Goal: Task Accomplishment & Management: Manage account settings

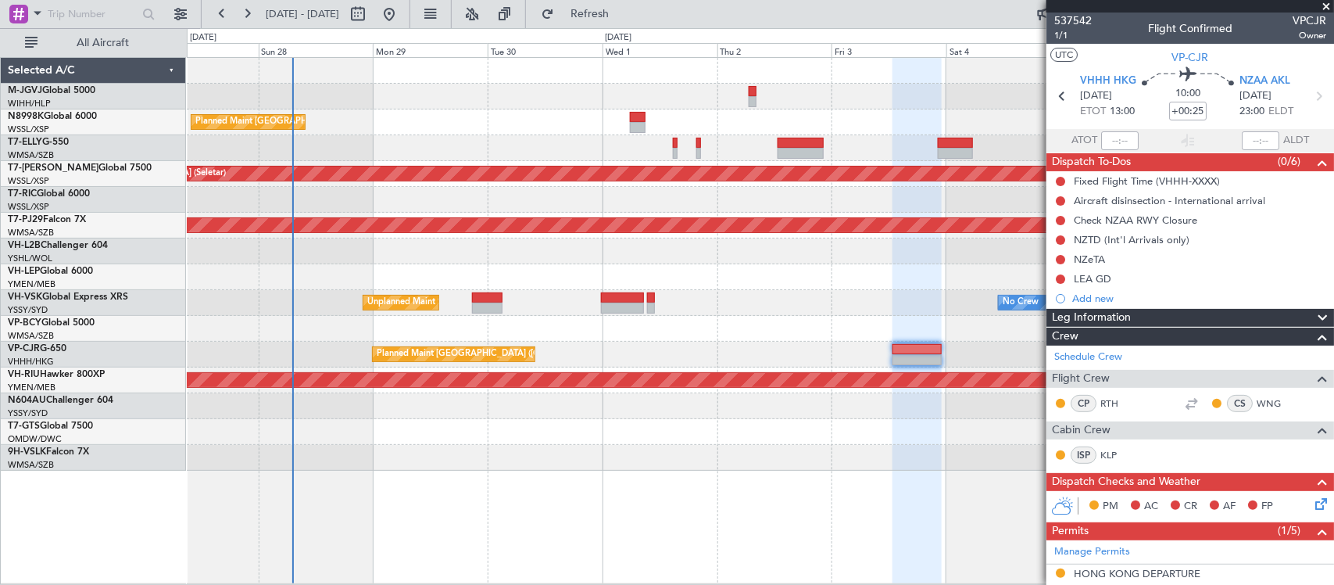
scroll to position [334, 0]
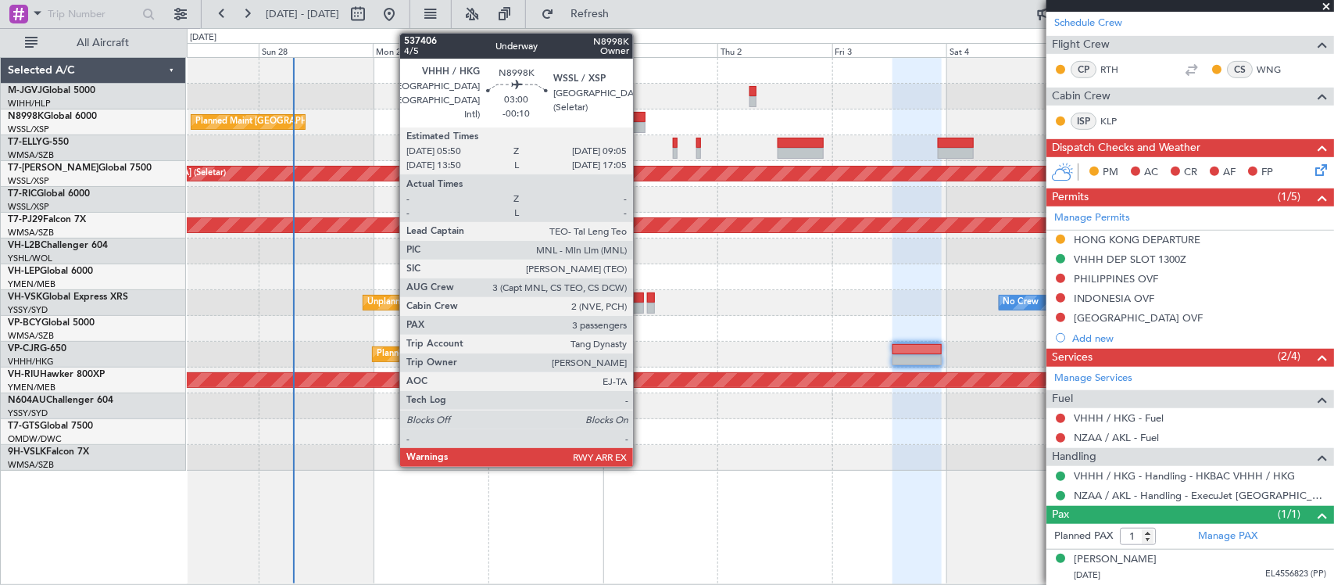
click at [642, 115] on div at bounding box center [638, 117] width 16 height 11
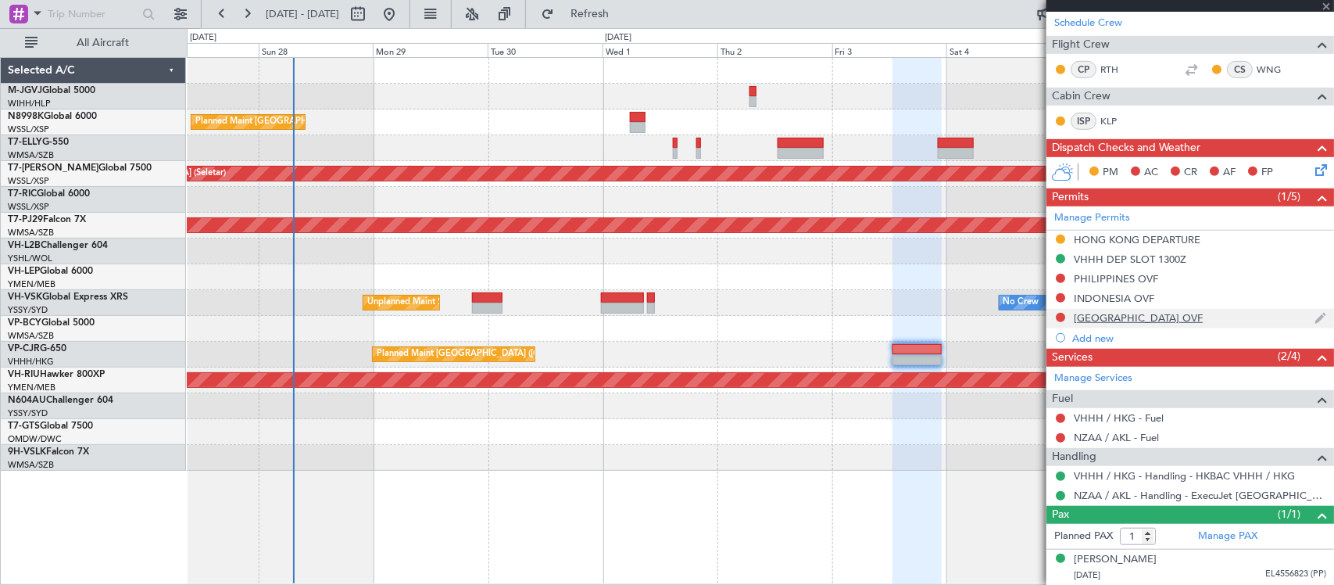
type input "-00:10"
type input "3"
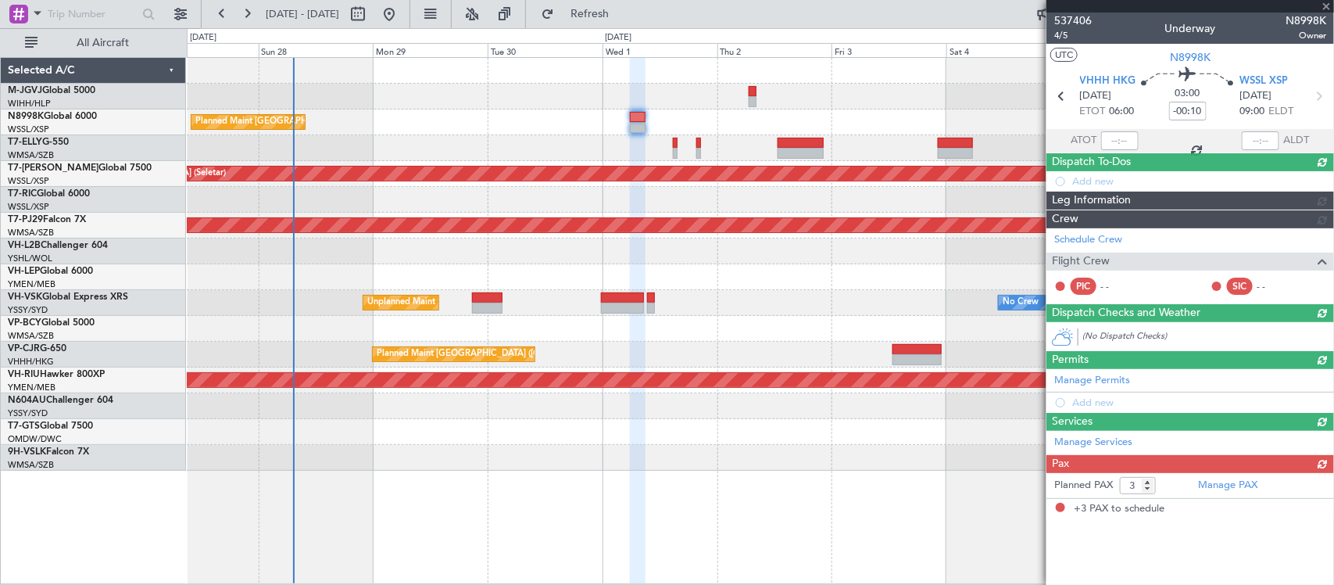
scroll to position [0, 0]
click at [592, 324] on div "Unplanned Maint [GEOGRAPHIC_DATA] (Sultan [PERSON_NAME] [PERSON_NAME] - Subang)" at bounding box center [760, 329] width 1146 height 26
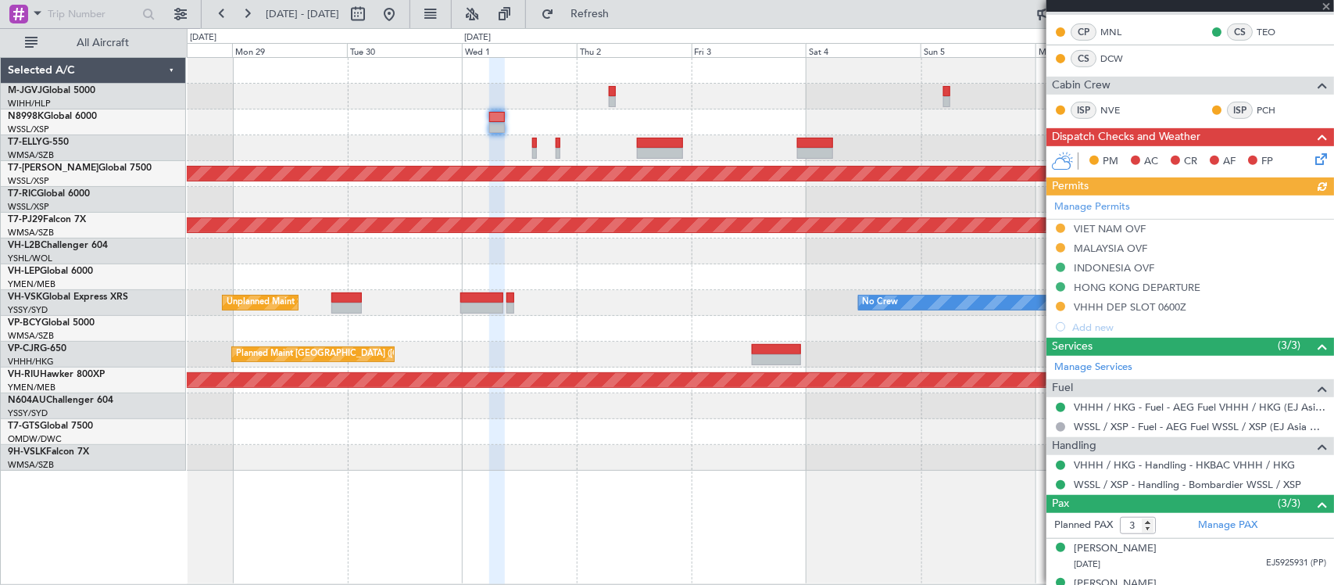
scroll to position [336, 0]
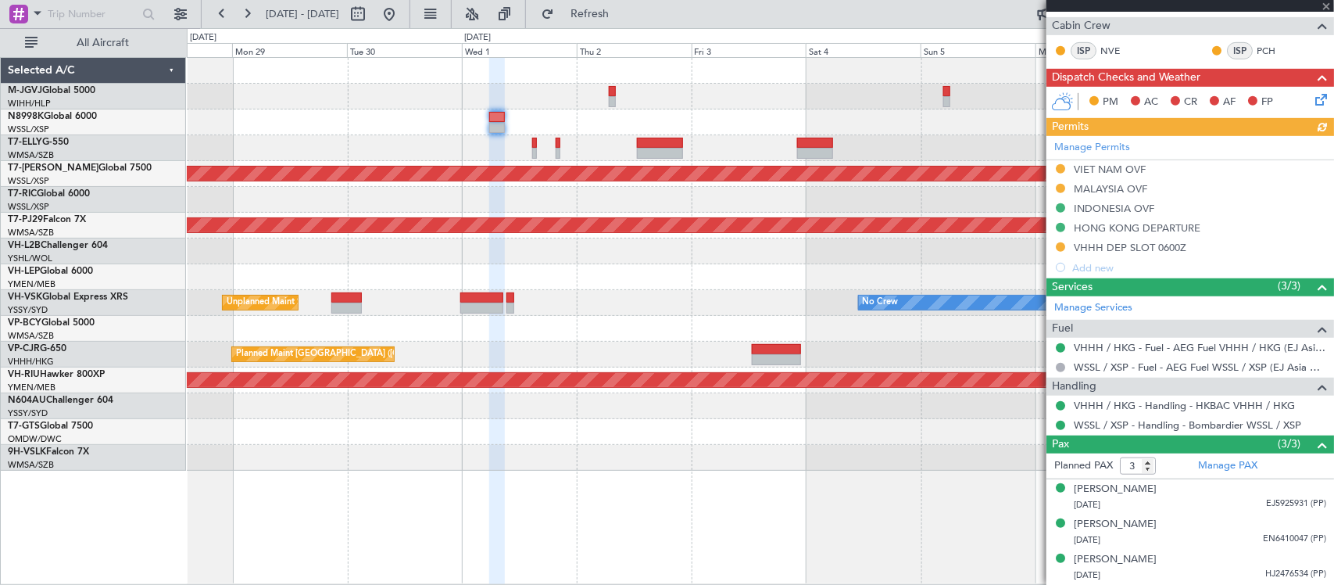
click at [1111, 143] on div "Manage Permits VIET NAM OVF MALAYSIA OVF INDONESIA OVF HONG KONG DEPARTURE VHHH…" at bounding box center [1190, 206] width 288 height 141
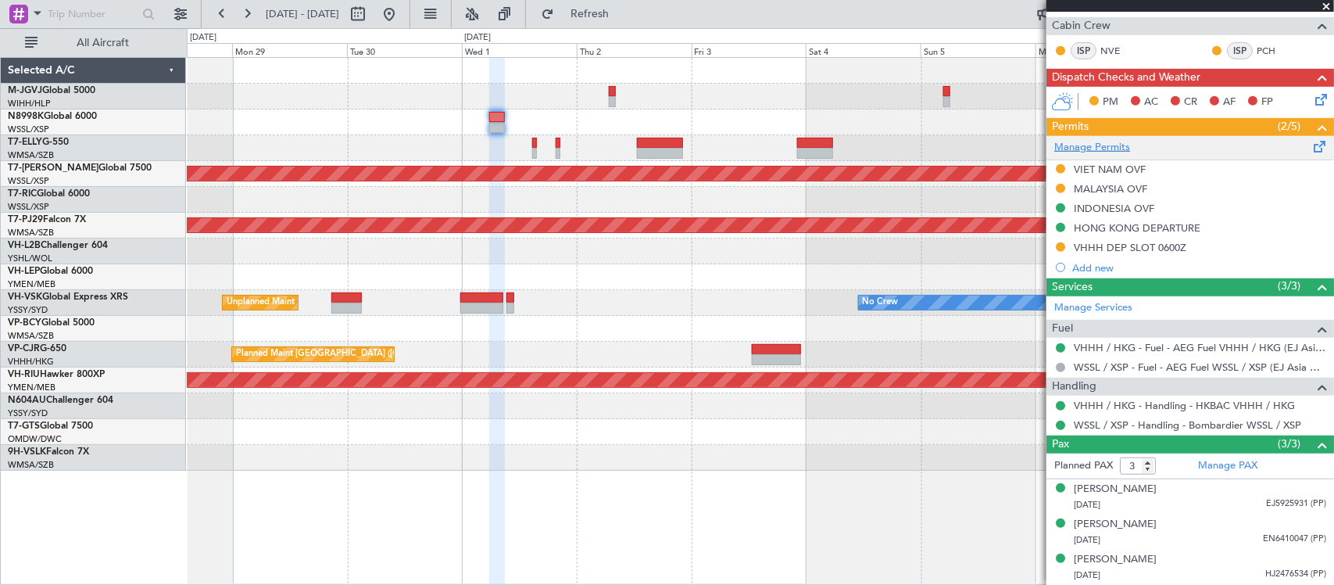
click at [1107, 142] on link "Manage Permits" at bounding box center [1092, 148] width 76 height 16
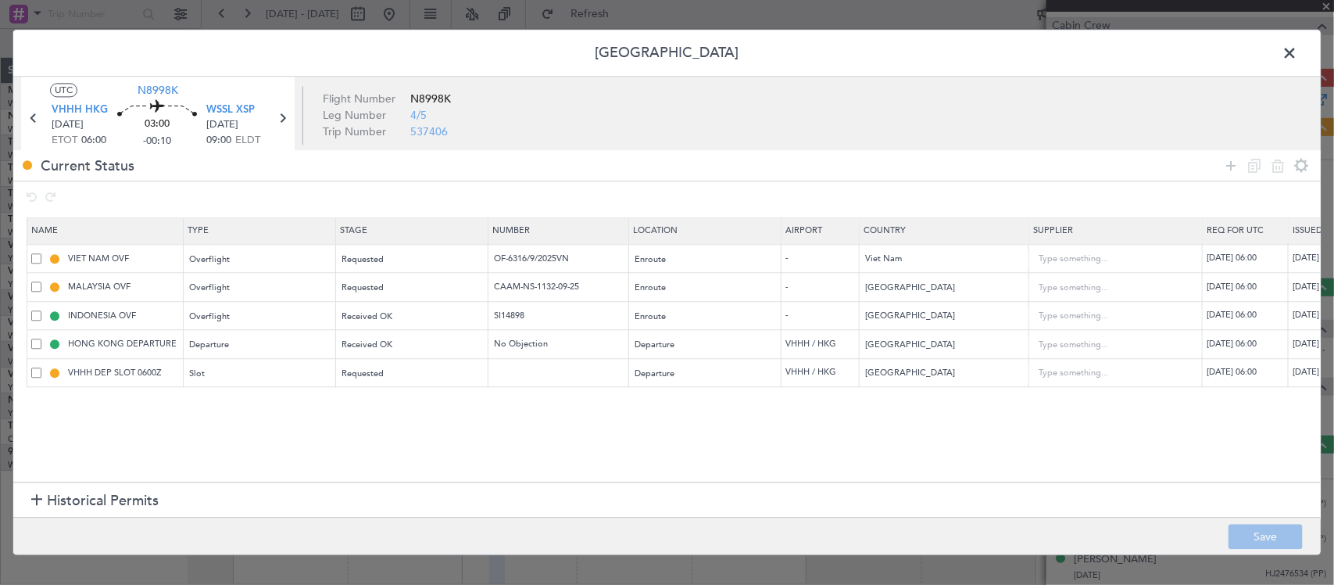
click at [1303, 374] on div "[DATE] 06:00" at bounding box center [1333, 373] width 81 height 13
select select "9"
select select "2025"
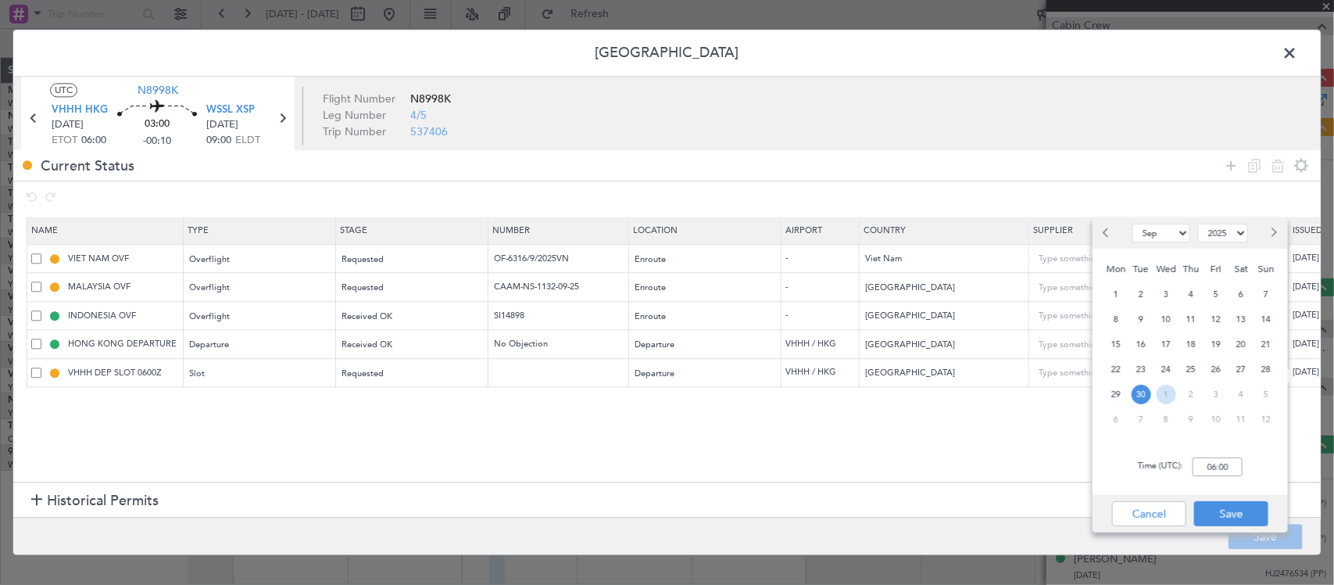
click at [1165, 393] on span "1" at bounding box center [1167, 394] width 20 height 20
select select "10"
click at [1224, 461] on input "00:00" at bounding box center [1218, 466] width 50 height 19
type input "06:15"
click at [1239, 510] on button "Save" at bounding box center [1231, 513] width 74 height 25
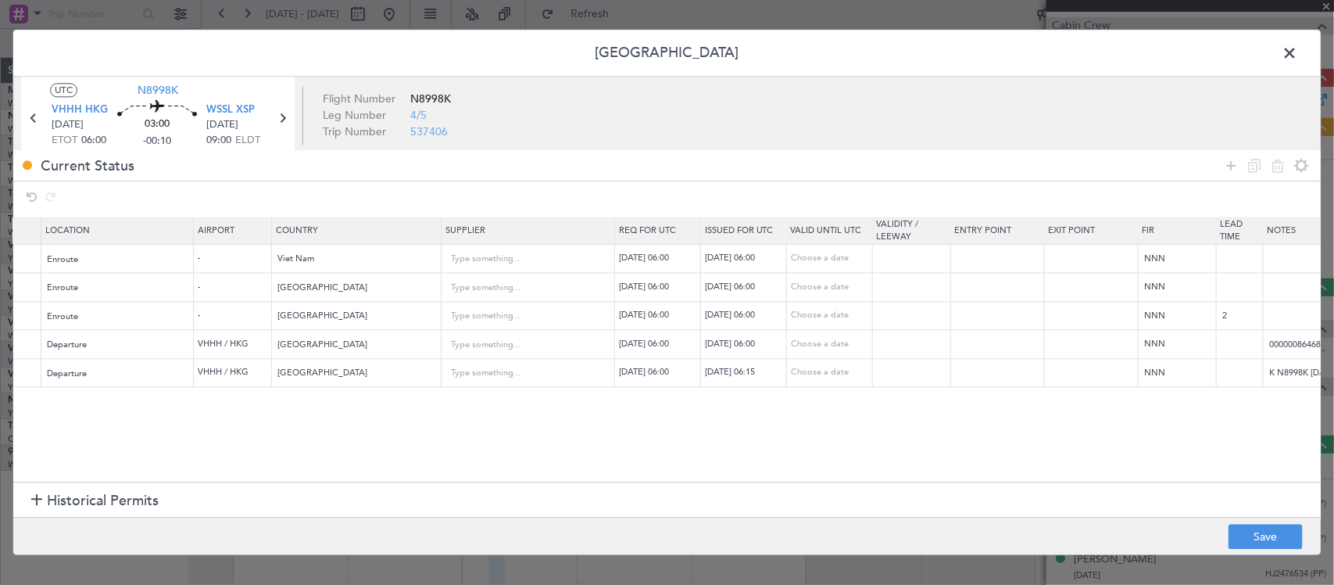
scroll to position [0, 701]
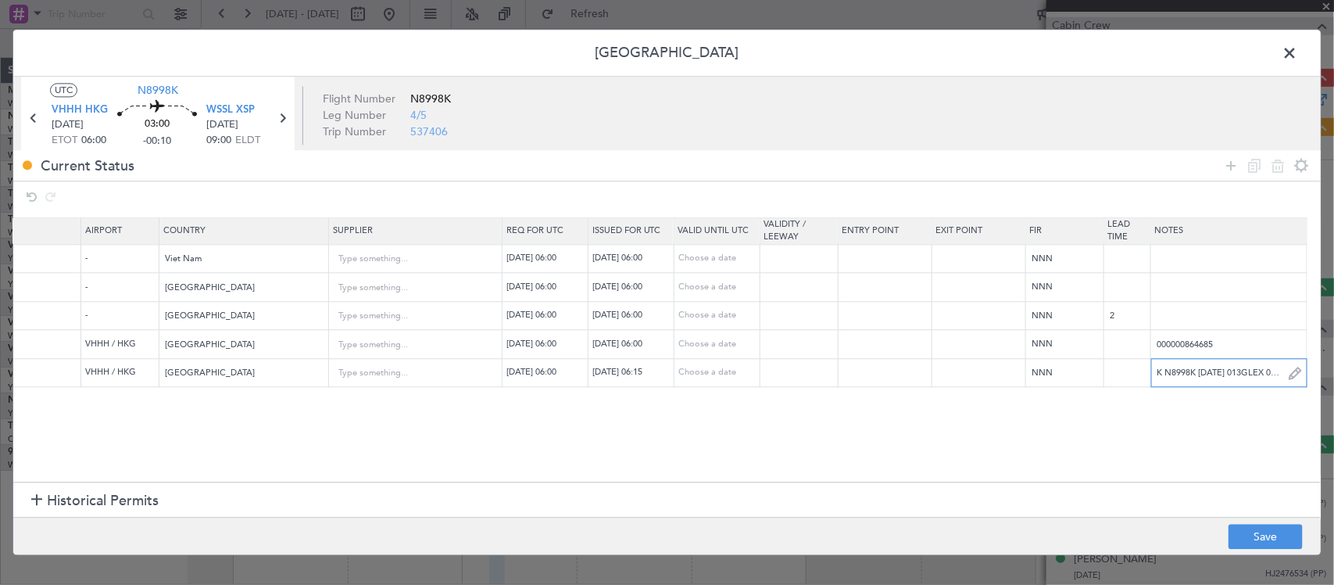
click at [1181, 372] on input "K N8998K [DATE] 013GLEX 0600WSSL D / RE.N8998K IDD.VHHHDGN2797000/" at bounding box center [1229, 372] width 156 height 23
paste input "[DATE] 014GLEX 0615WSSL D / RE.N8998K IDD.VHHHDGN3301"
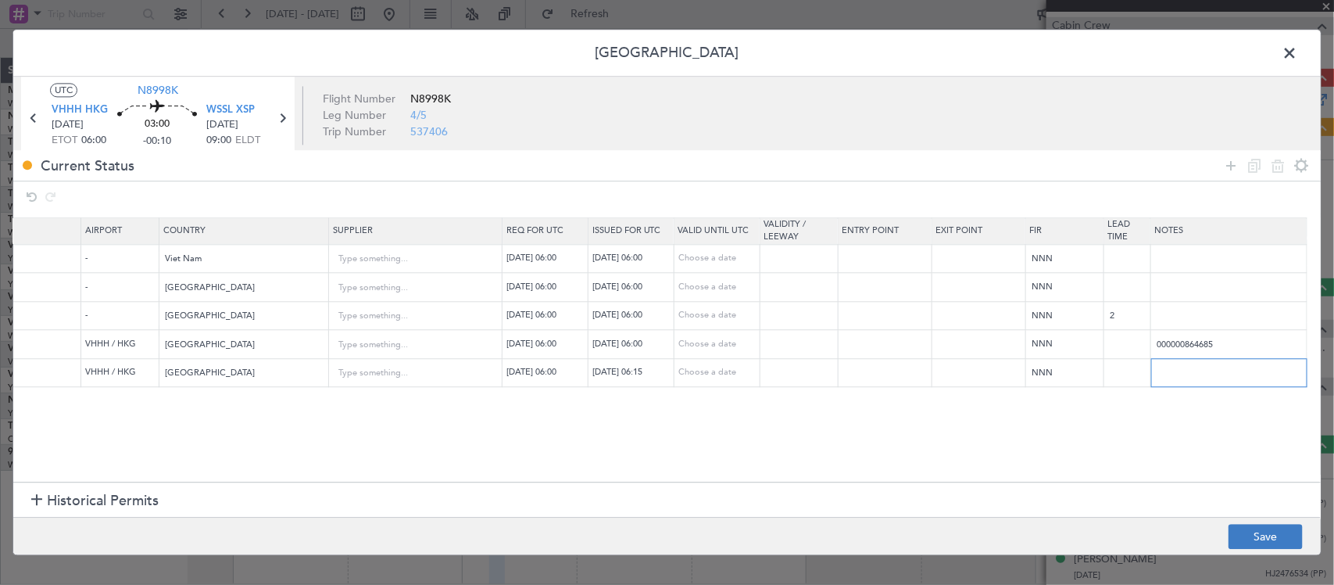
type input "K N8998K [DATE] 014GLEX 0615WSSL D / RE.N8998K IDD.VHHHDGN3301000/"
click at [1272, 541] on button "Save" at bounding box center [1265, 536] width 74 height 25
type input "VHHH DEP SLOT 0615Z"
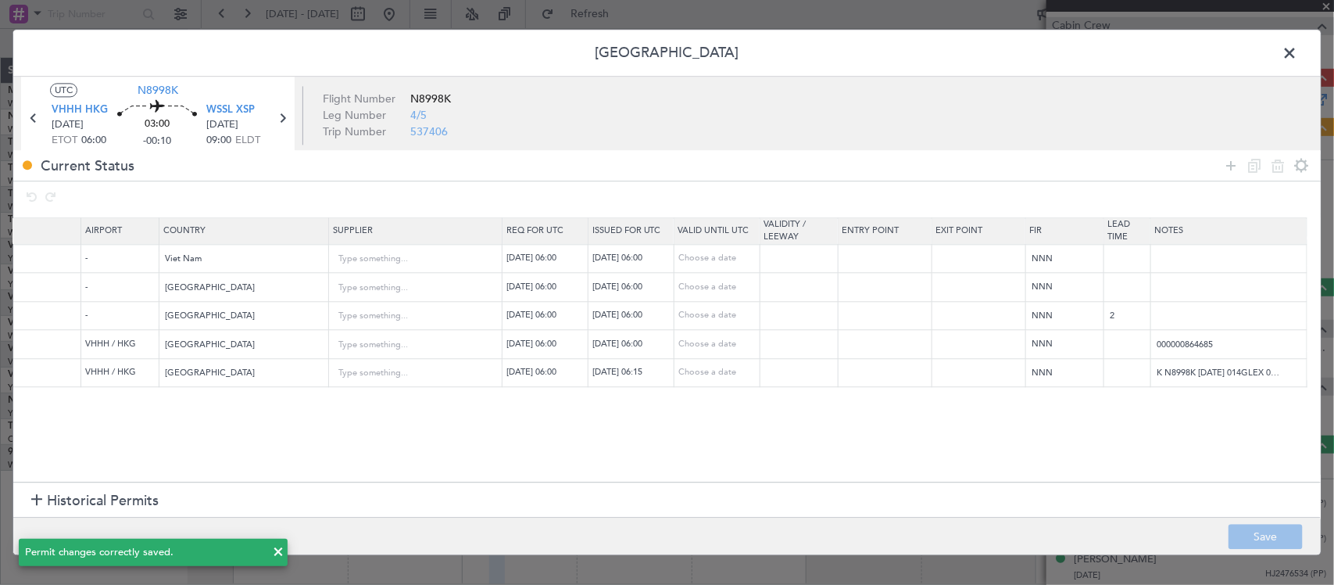
click at [1297, 48] on span at bounding box center [1297, 56] width 0 height 31
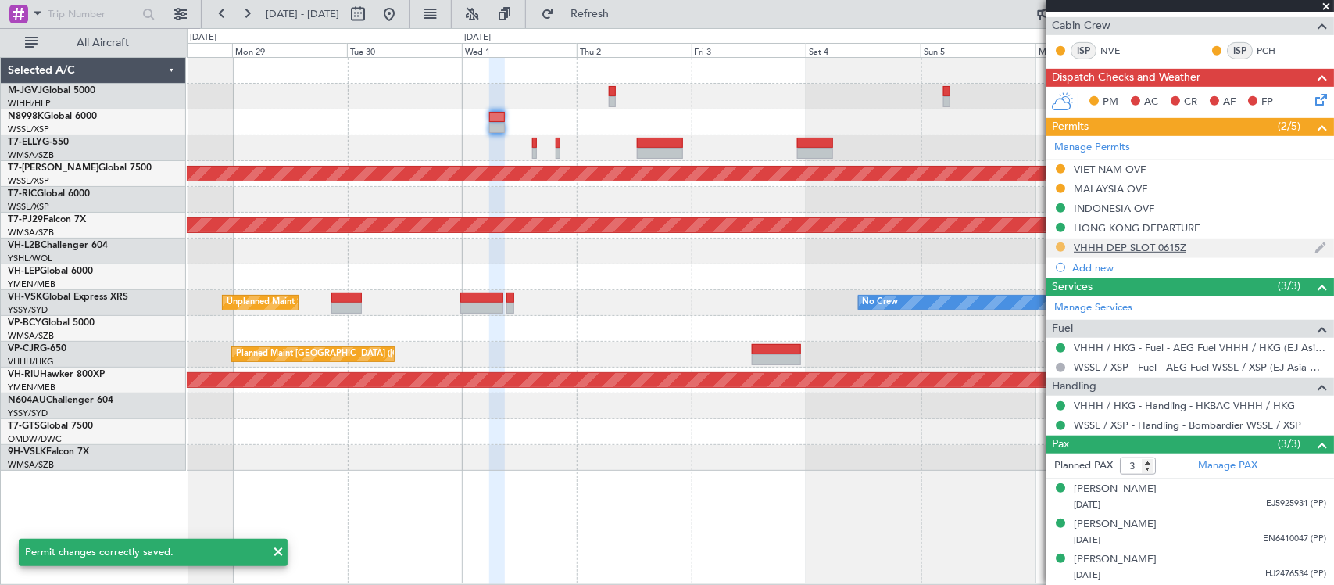
click at [1059, 245] on button at bounding box center [1060, 246] width 9 height 9
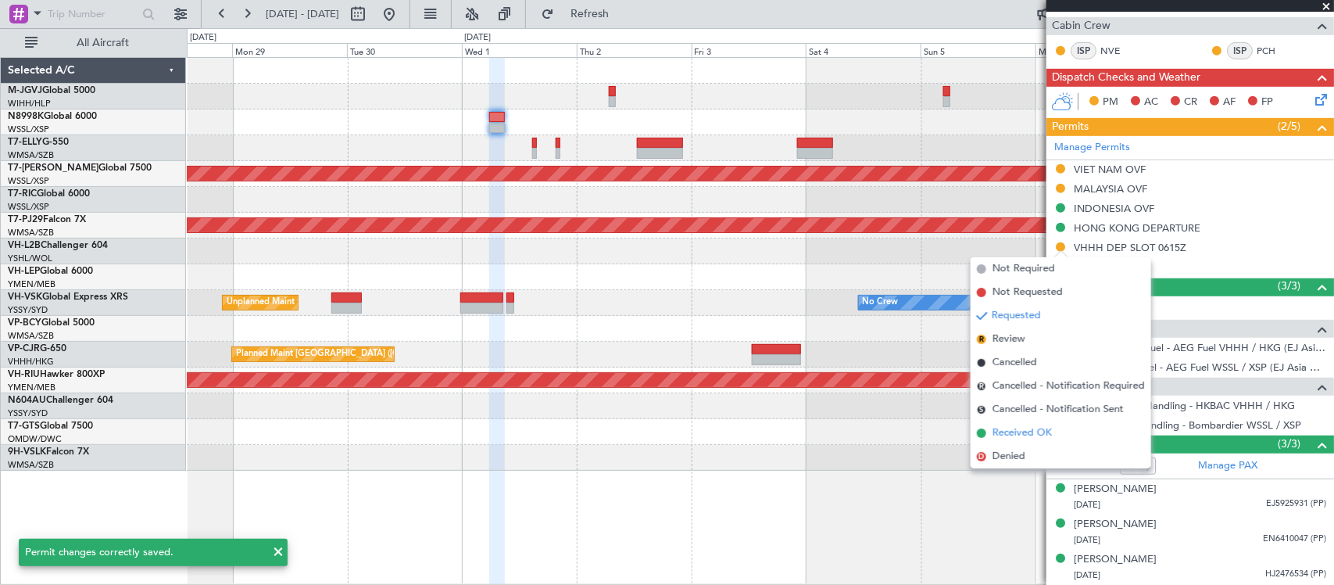
click at [1018, 434] on span "Received OK" at bounding box center [1021, 433] width 59 height 16
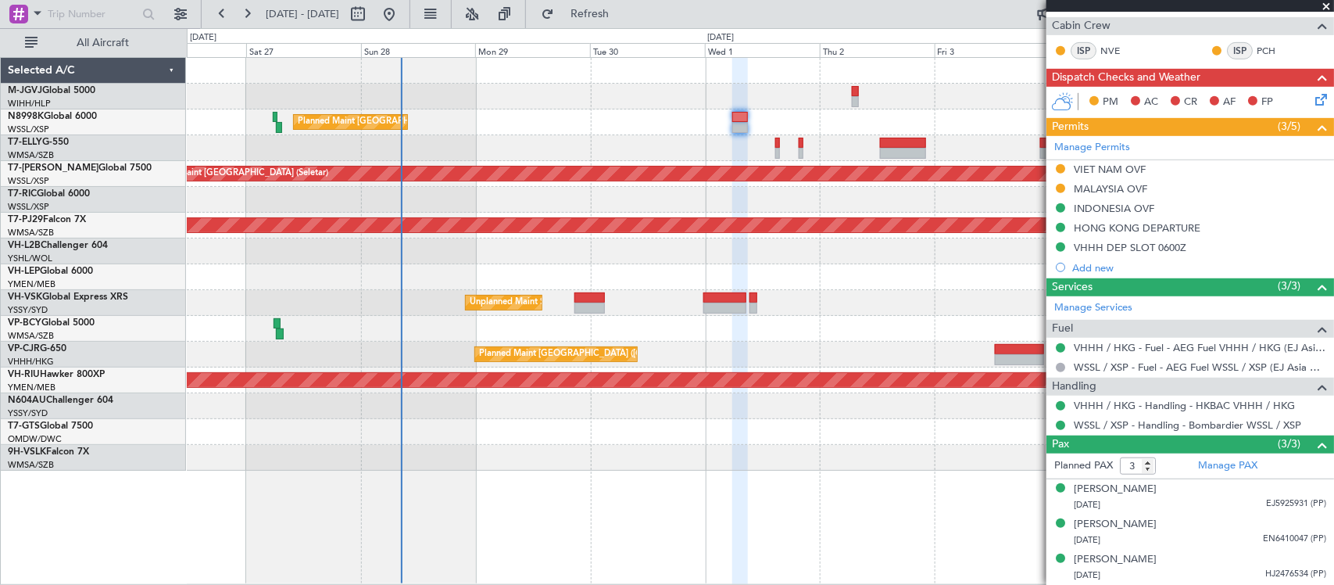
click at [613, 250] on div "Planned Maint [GEOGRAPHIC_DATA] ([GEOGRAPHIC_DATA] Intl) Planned Maint [GEOGRAP…" at bounding box center [760, 264] width 1146 height 413
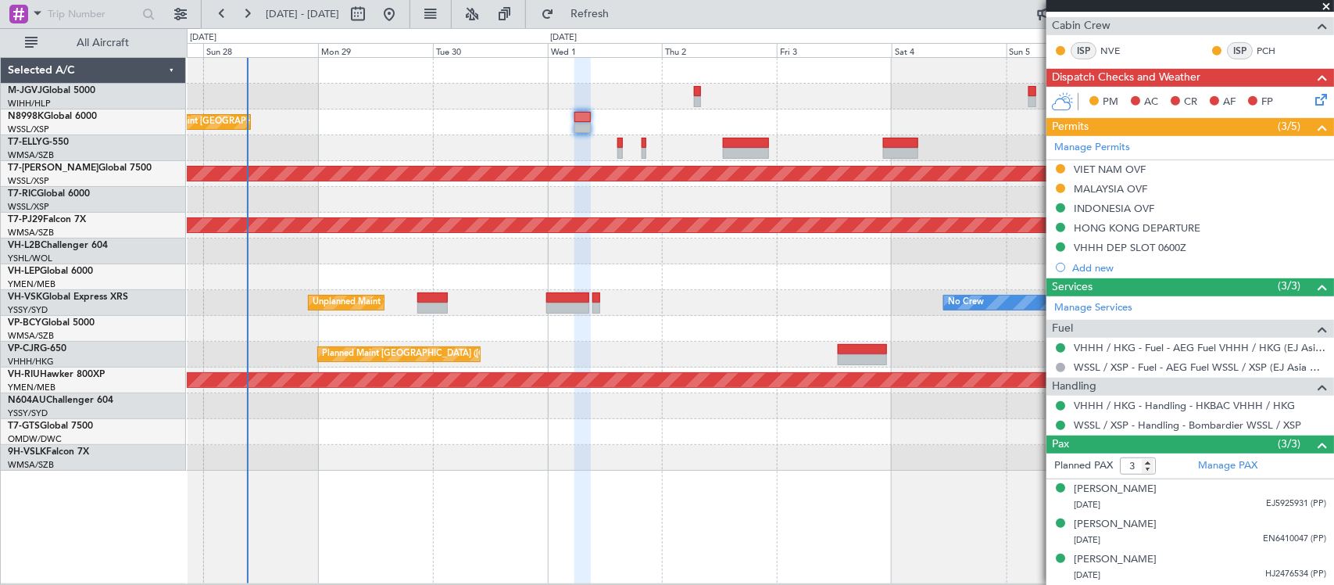
click at [505, 297] on div "Unplanned Maint Sydney ([PERSON_NAME] Intl) No Crew" at bounding box center [760, 303] width 1146 height 26
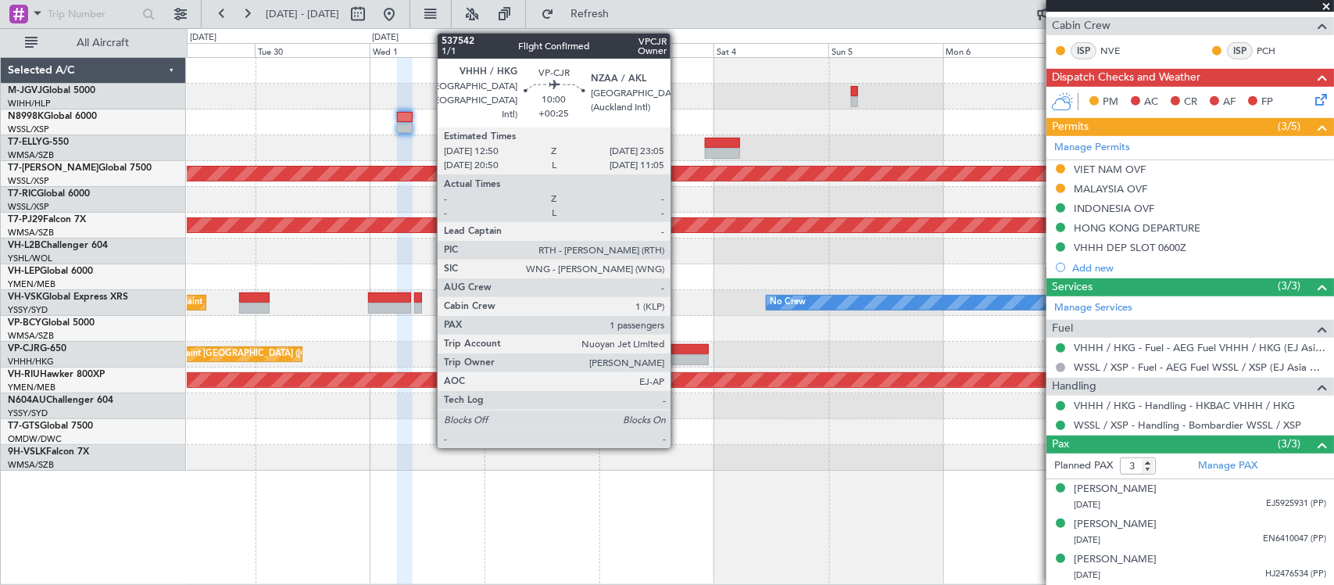
click at [678, 358] on div at bounding box center [684, 359] width 49 height 11
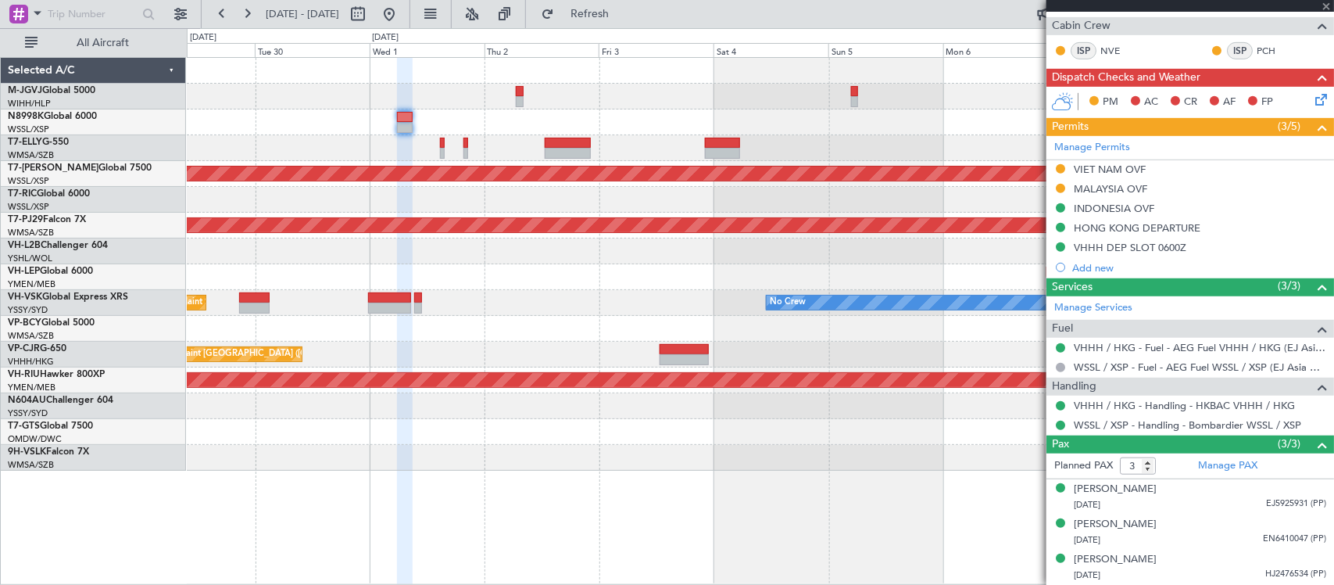
type input "+00:25"
type input "1"
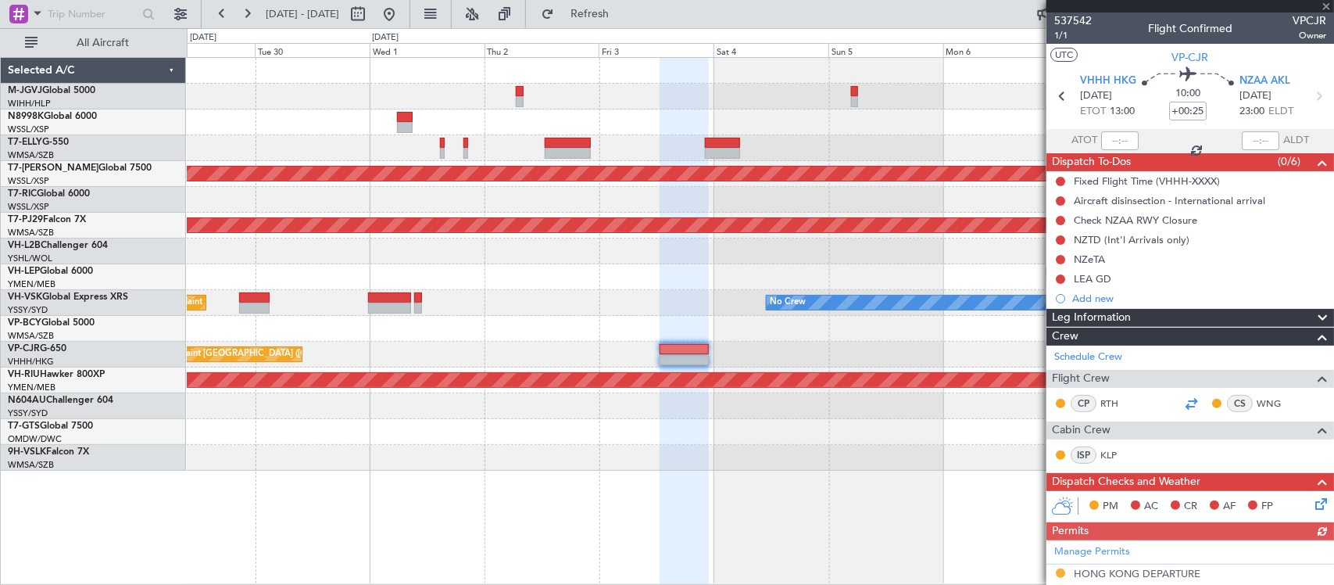
click at [1185, 401] on div at bounding box center [1191, 403] width 19 height 19
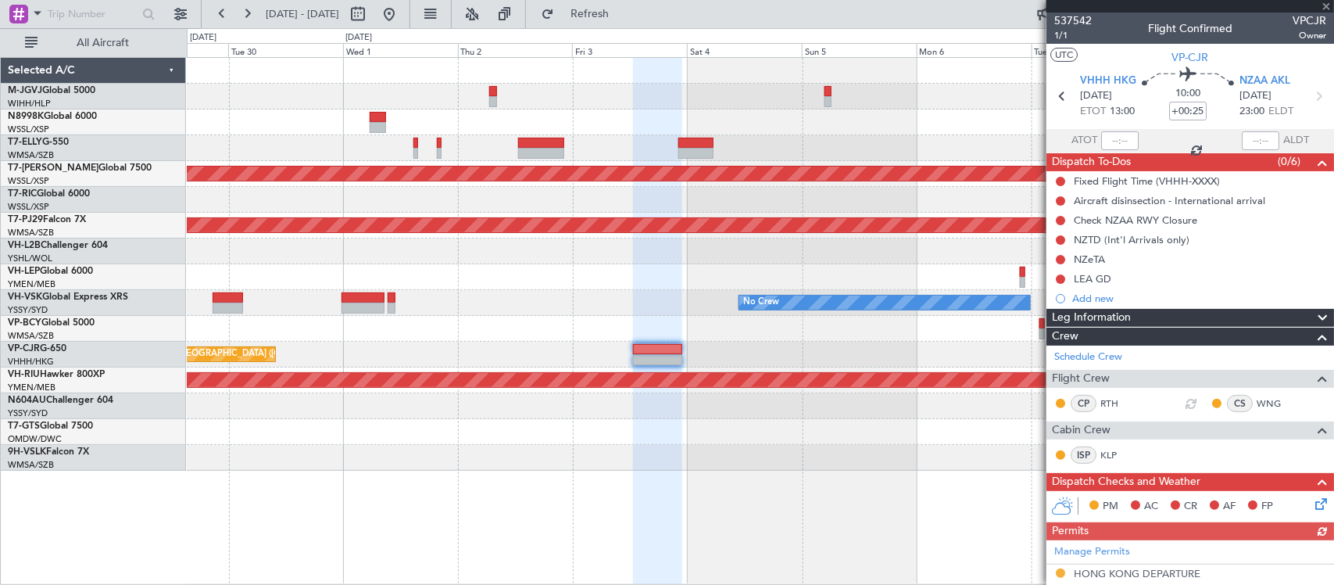
click at [703, 285] on div at bounding box center [760, 277] width 1146 height 26
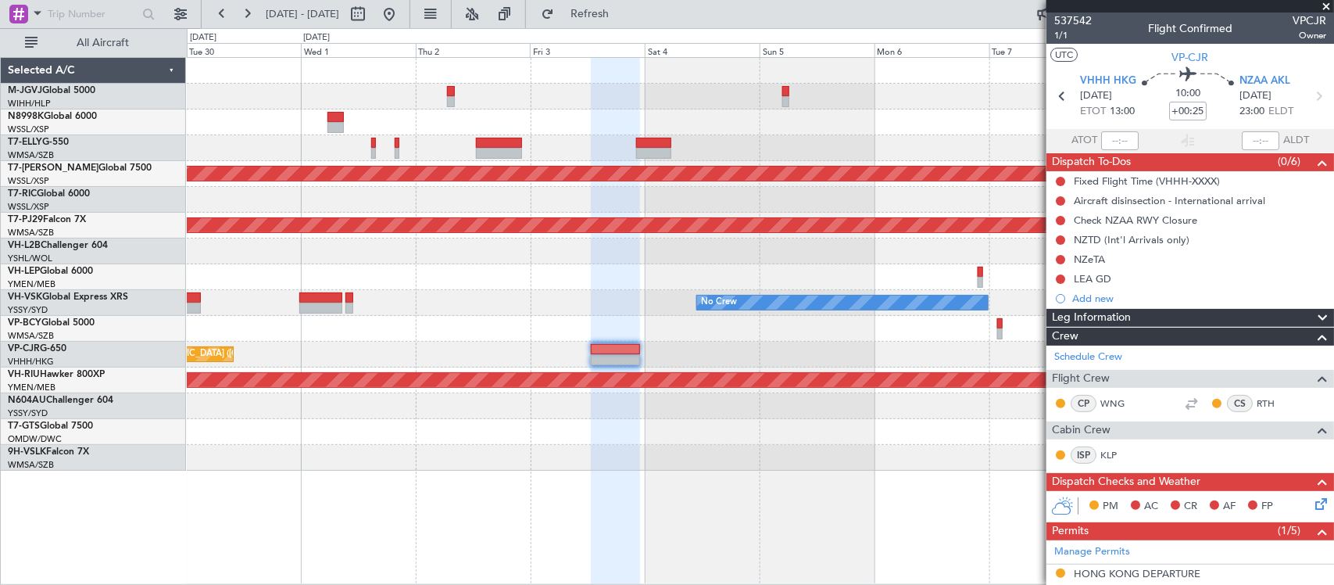
scroll to position [334, 0]
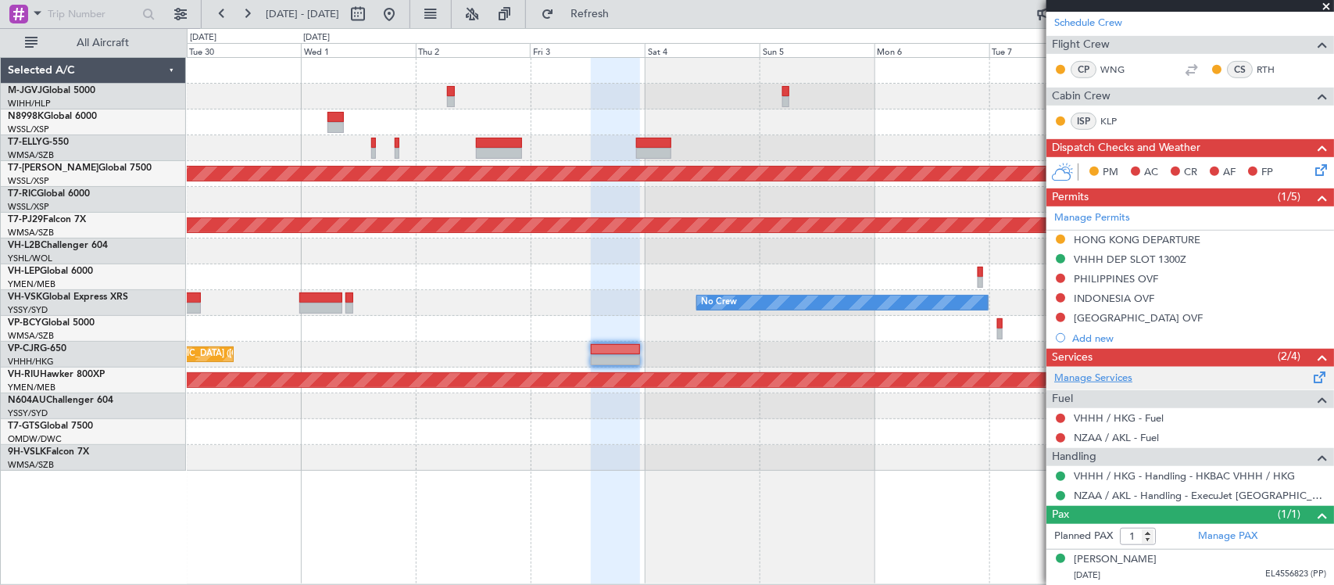
click at [1107, 374] on link "Manage Services" at bounding box center [1093, 378] width 78 height 16
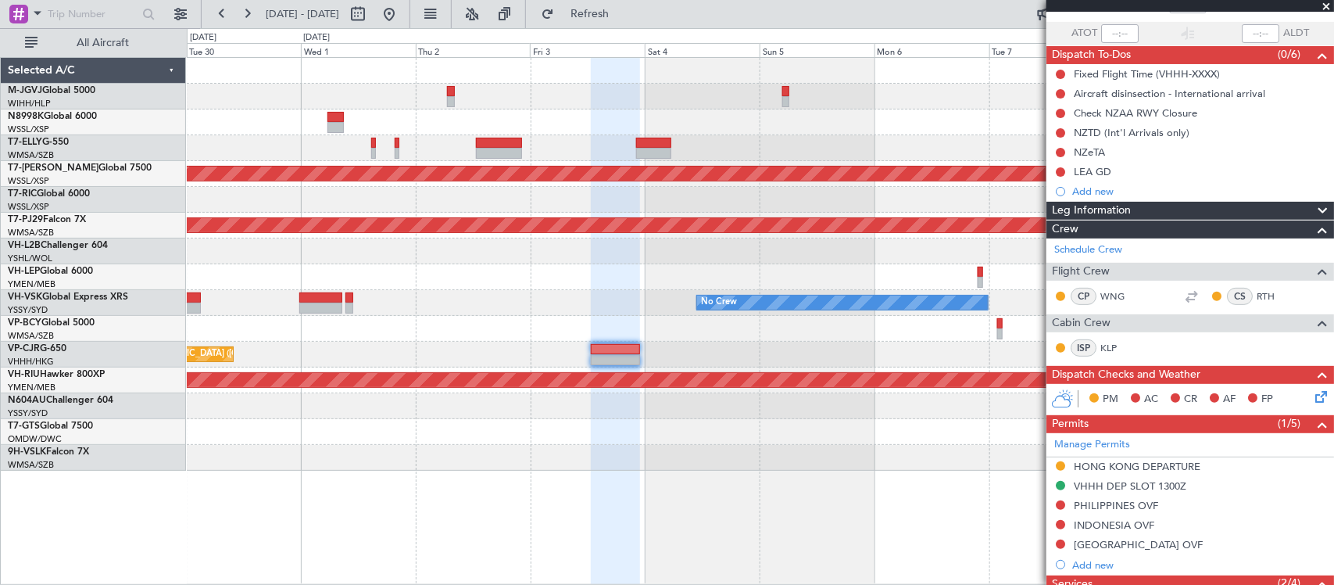
scroll to position [0, 0]
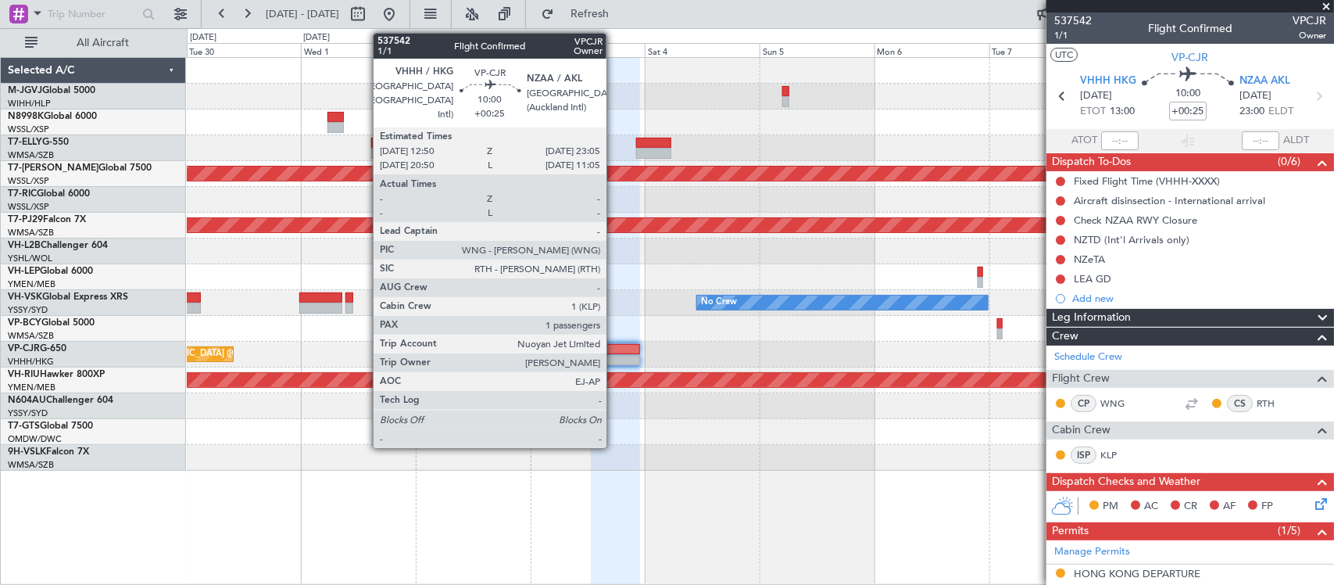
click at [614, 349] on div at bounding box center [615, 349] width 49 height 11
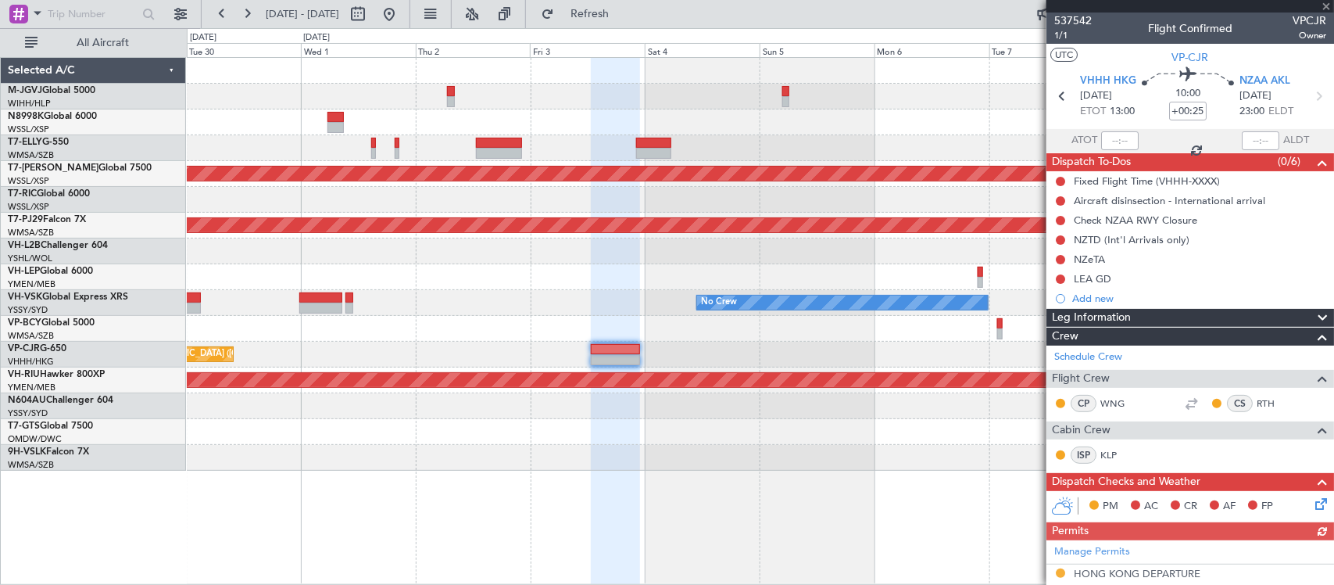
scroll to position [373, 0]
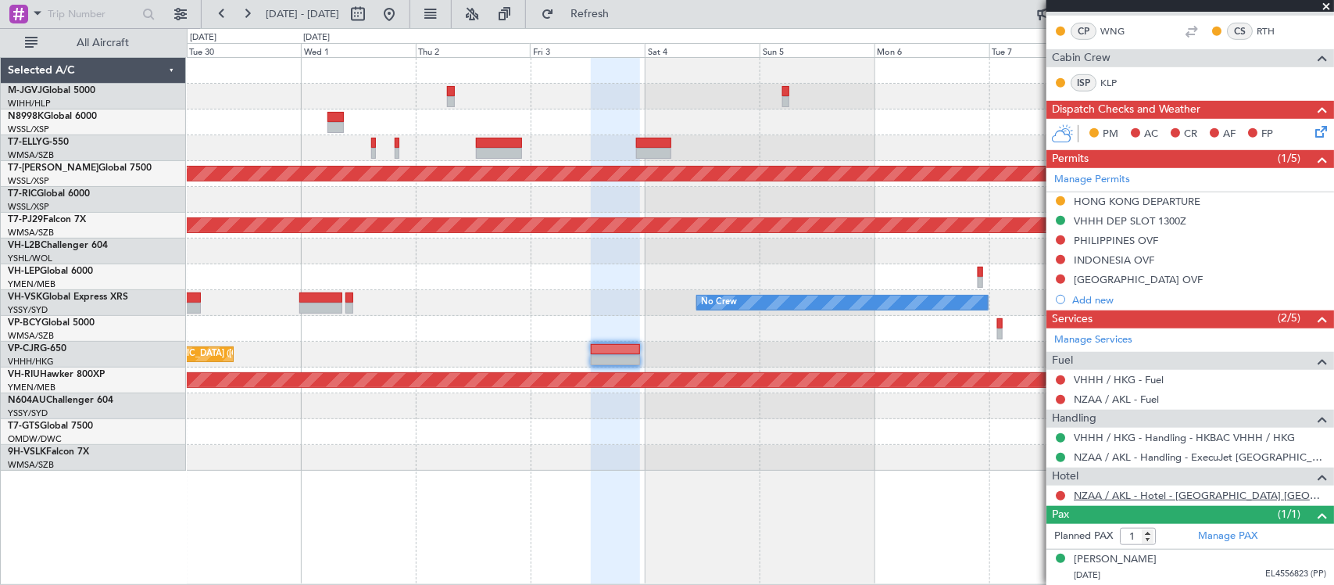
click at [1135, 495] on link "NZAA / AKL - Hotel - [GEOGRAPHIC_DATA] [GEOGRAPHIC_DATA] / [GEOGRAPHIC_DATA]" at bounding box center [1200, 494] width 252 height 13
click at [1103, 340] on link "Manage Services" at bounding box center [1093, 340] width 78 height 16
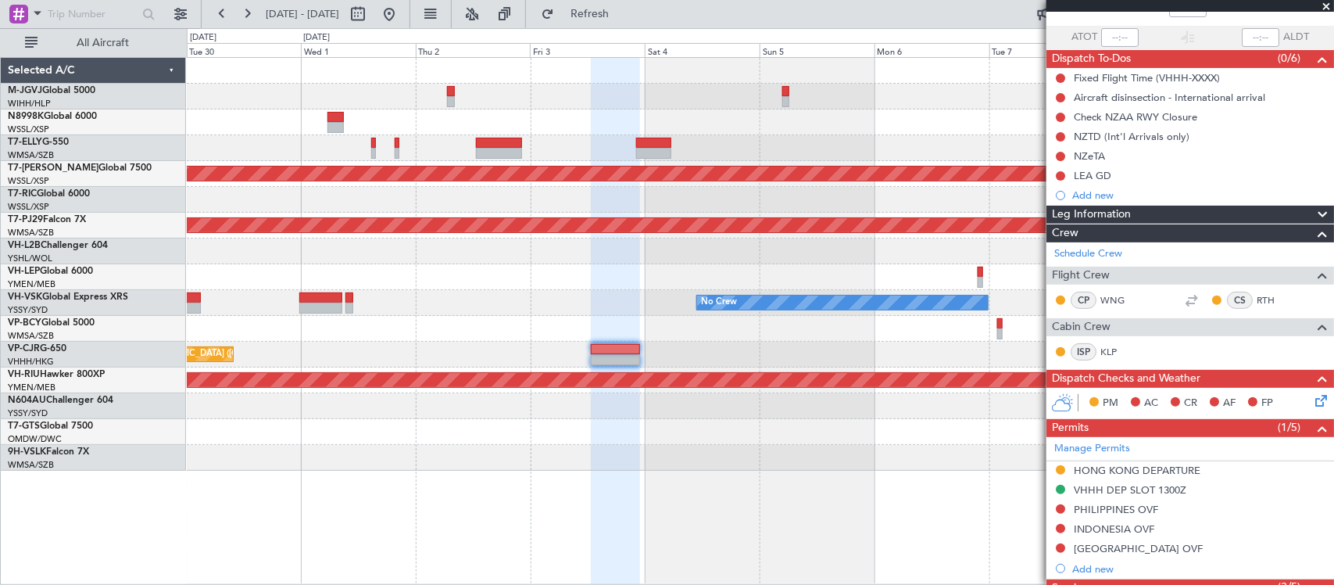
scroll to position [0, 0]
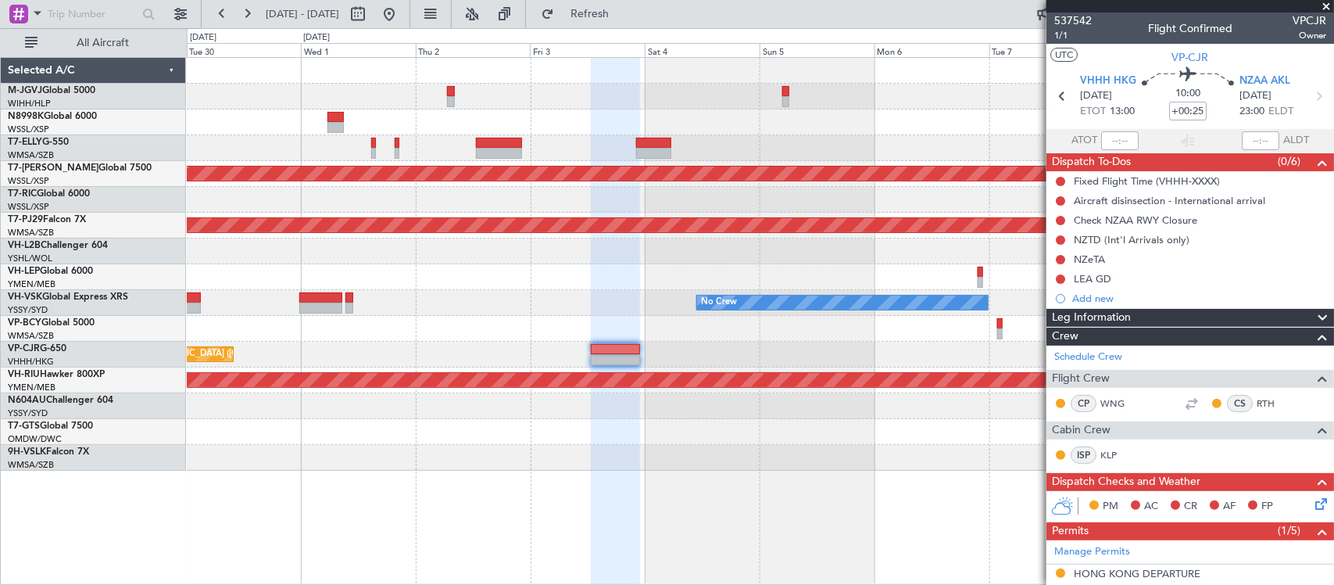
click at [856, 274] on div "Planned Maint [GEOGRAPHIC_DATA] ([GEOGRAPHIC_DATA] Intl) Planned Maint [GEOGRAP…" at bounding box center [760, 264] width 1146 height 413
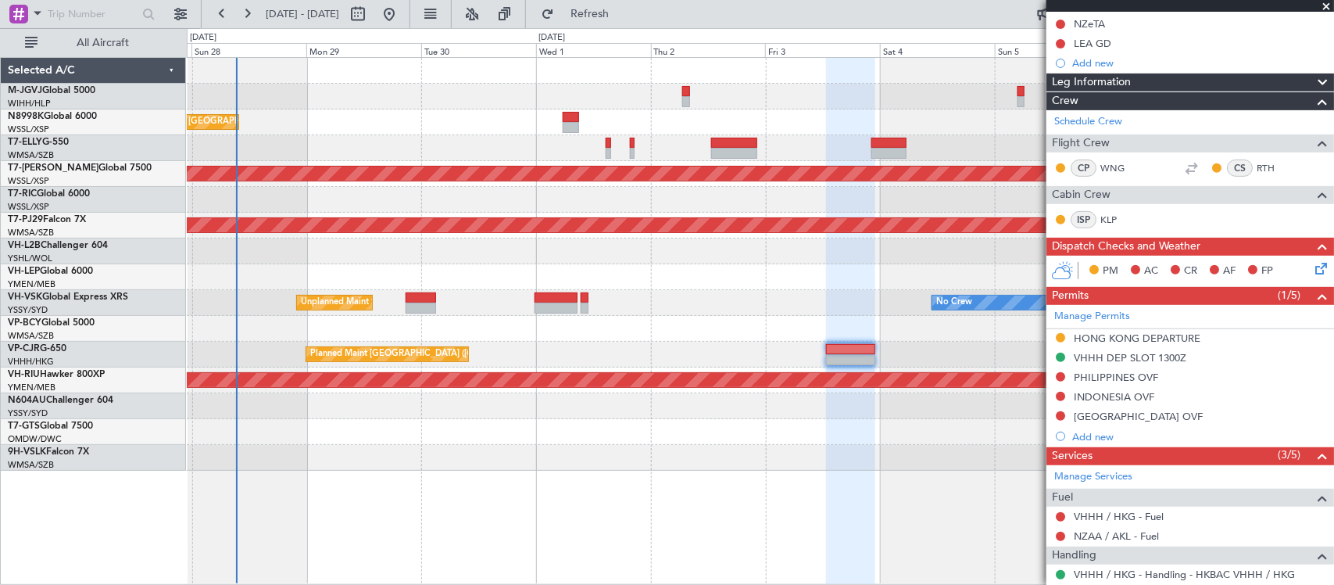
scroll to position [373, 0]
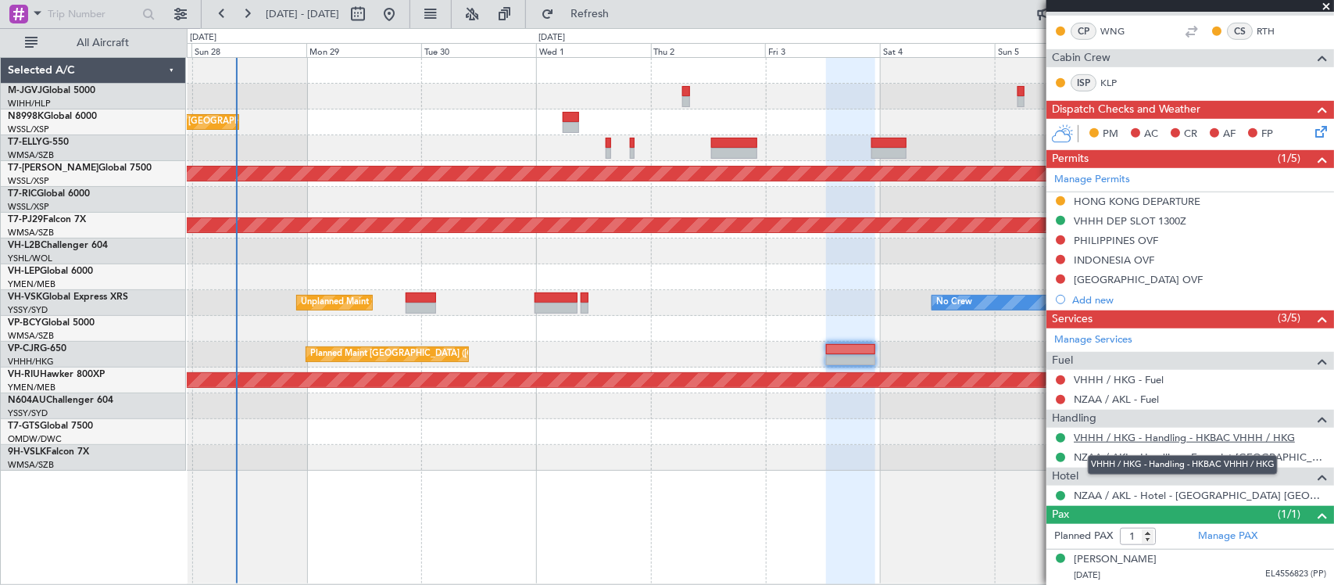
click at [1118, 442] on link "VHHH / HKG - Handling - HKBAC VHHH / HKG" at bounding box center [1184, 437] width 221 height 13
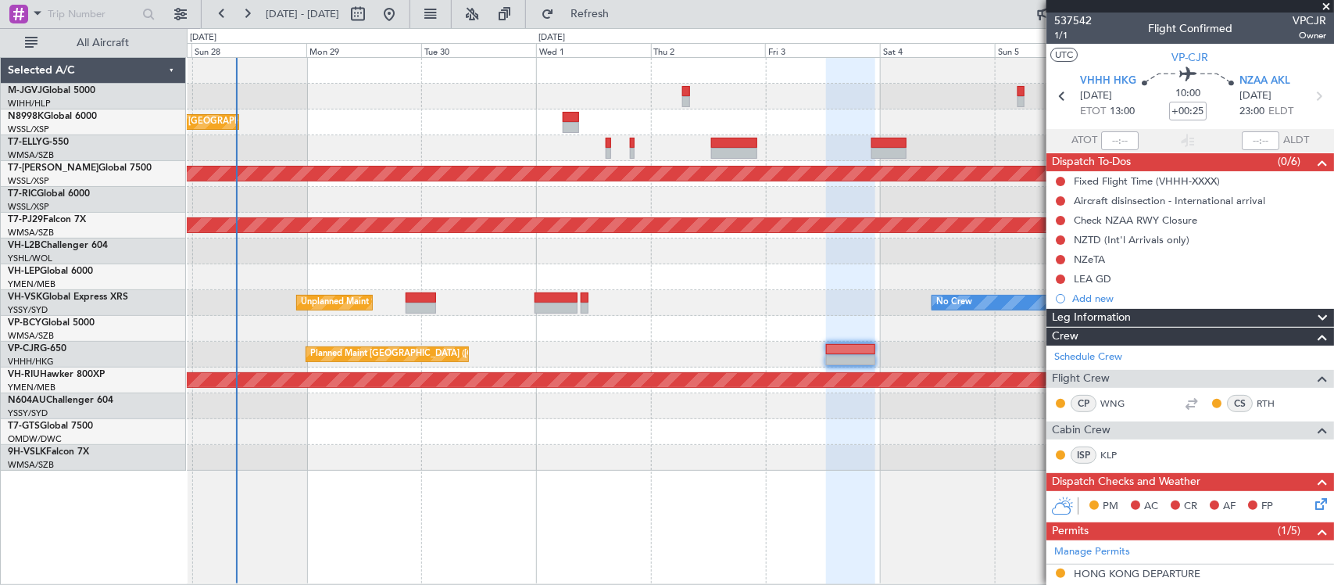
scroll to position [373, 0]
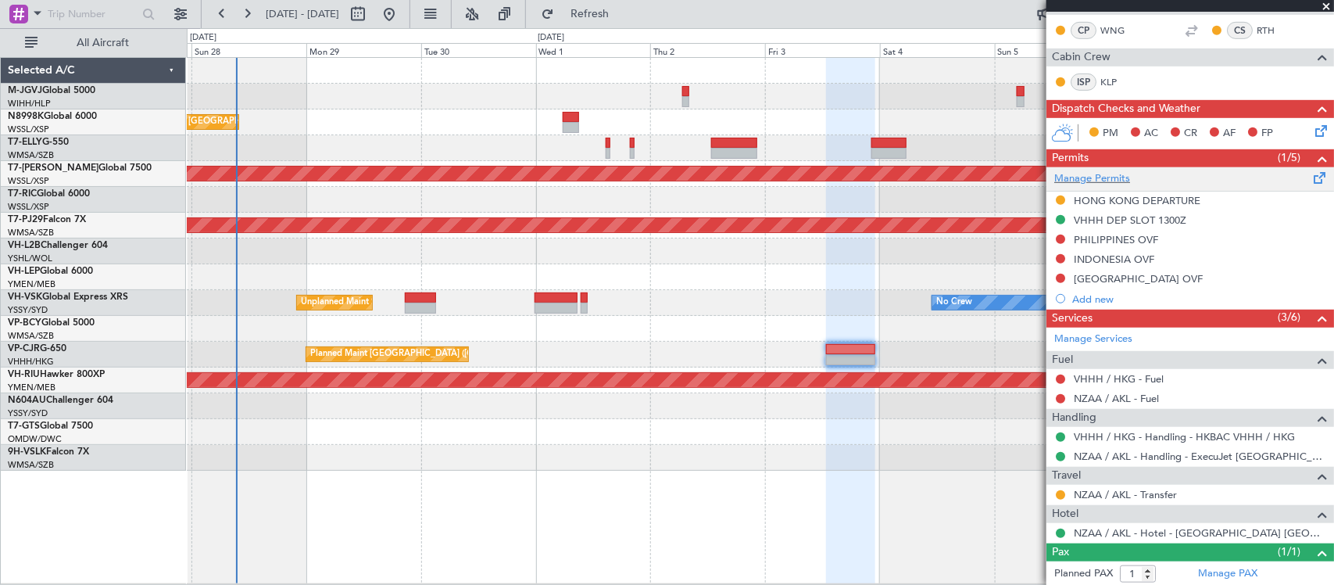
click at [1132, 181] on div "Manage Permits" at bounding box center [1190, 178] width 288 height 23
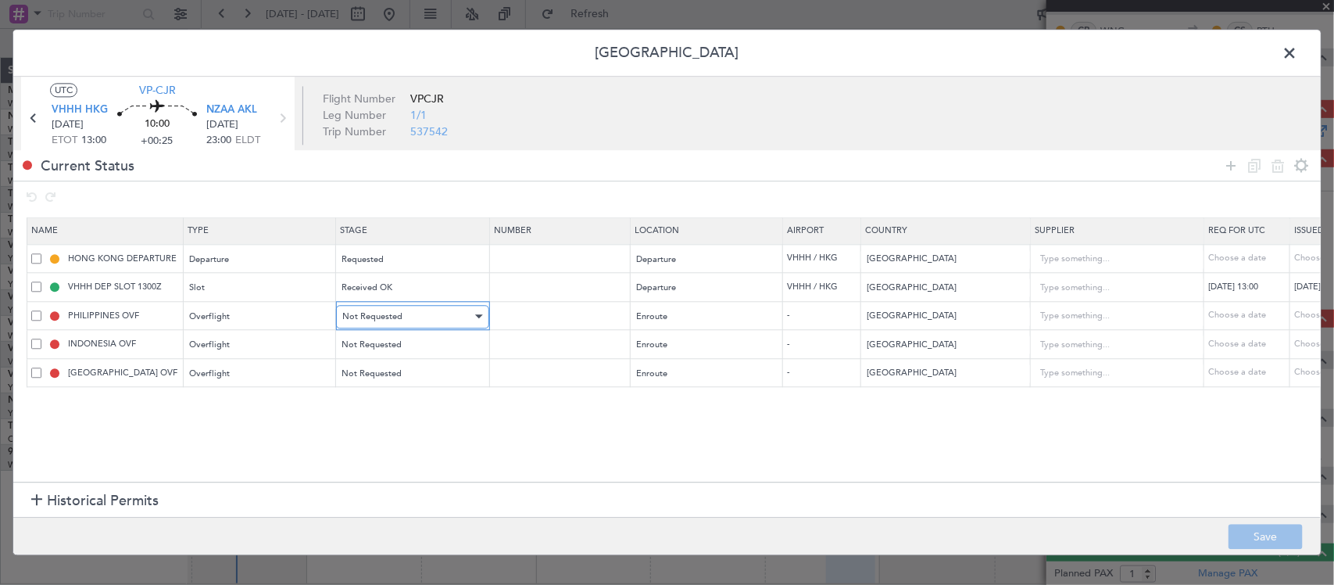
click at [443, 314] on div "Not Requested" at bounding box center [407, 316] width 130 height 23
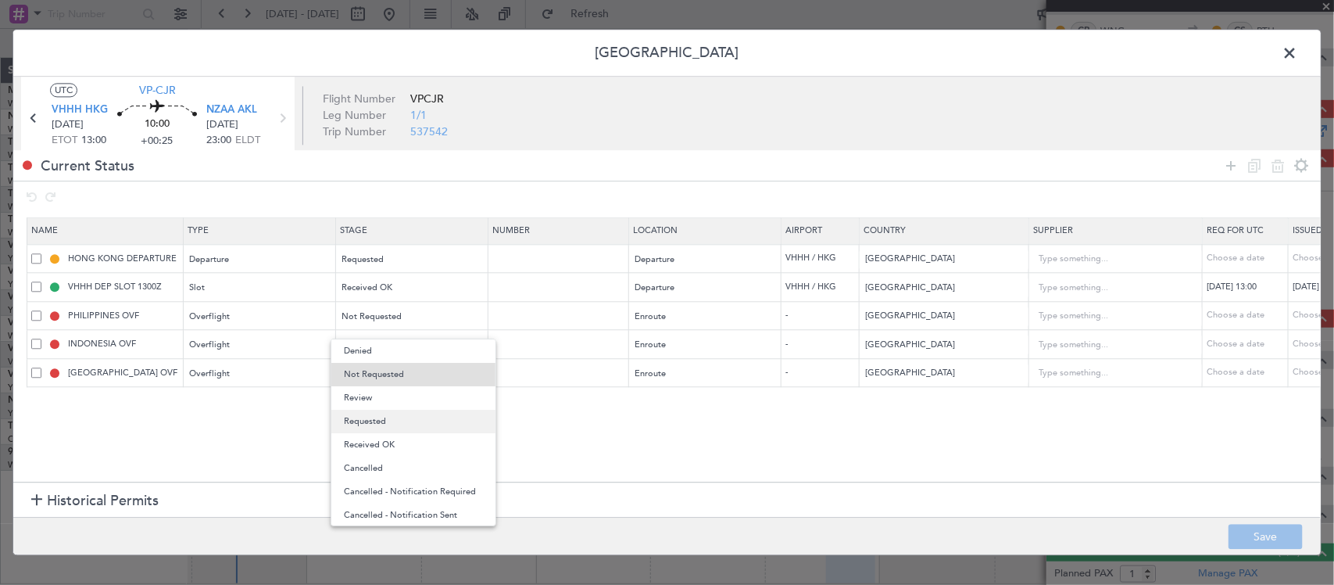
click at [440, 418] on span "Requested" at bounding box center [413, 420] width 139 height 23
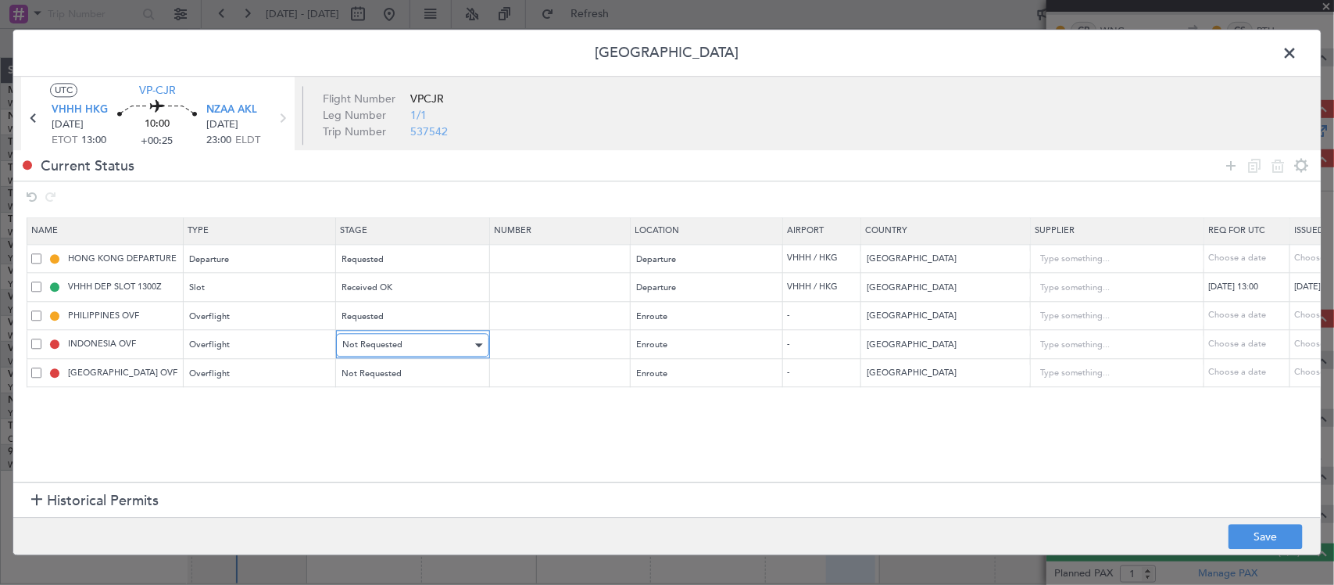
click at [439, 342] on div "Not Requested" at bounding box center [407, 345] width 130 height 23
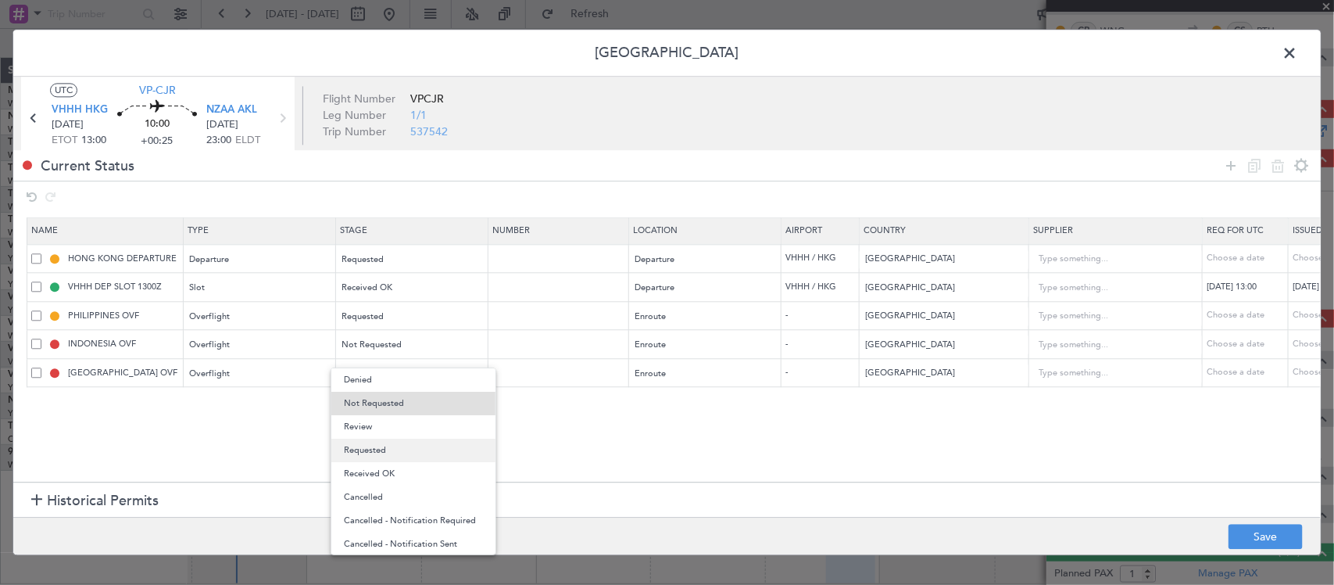
click at [439, 443] on span "Requested" at bounding box center [413, 449] width 139 height 23
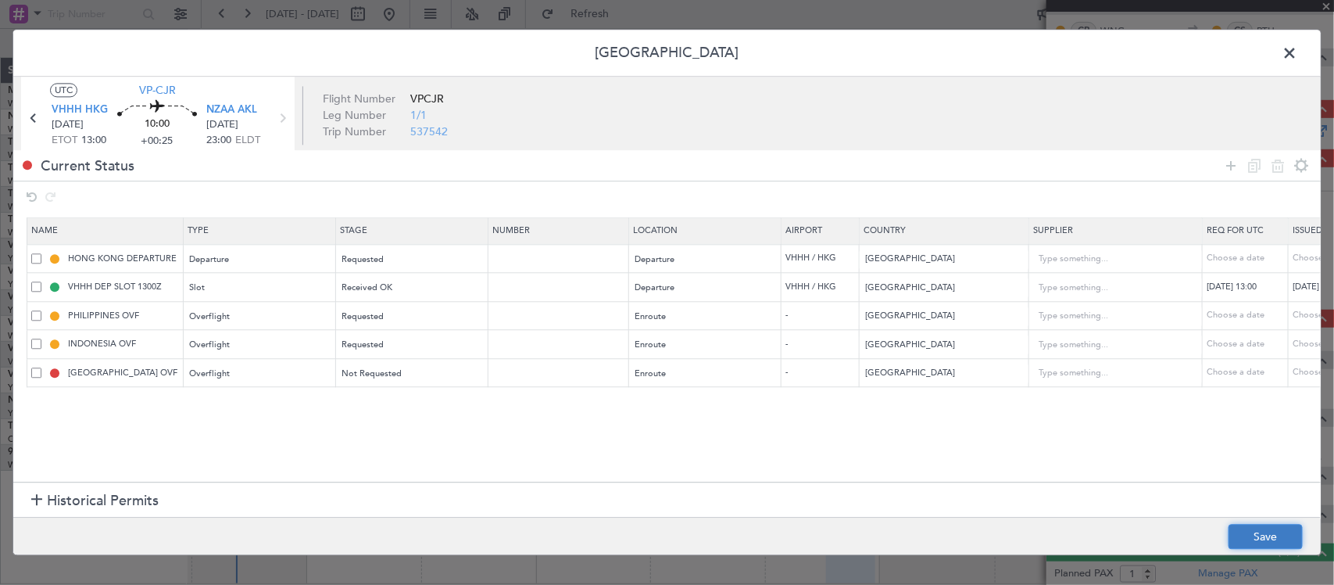
click at [1252, 537] on button "Save" at bounding box center [1265, 536] width 74 height 25
click at [1297, 48] on span at bounding box center [1297, 56] width 0 height 31
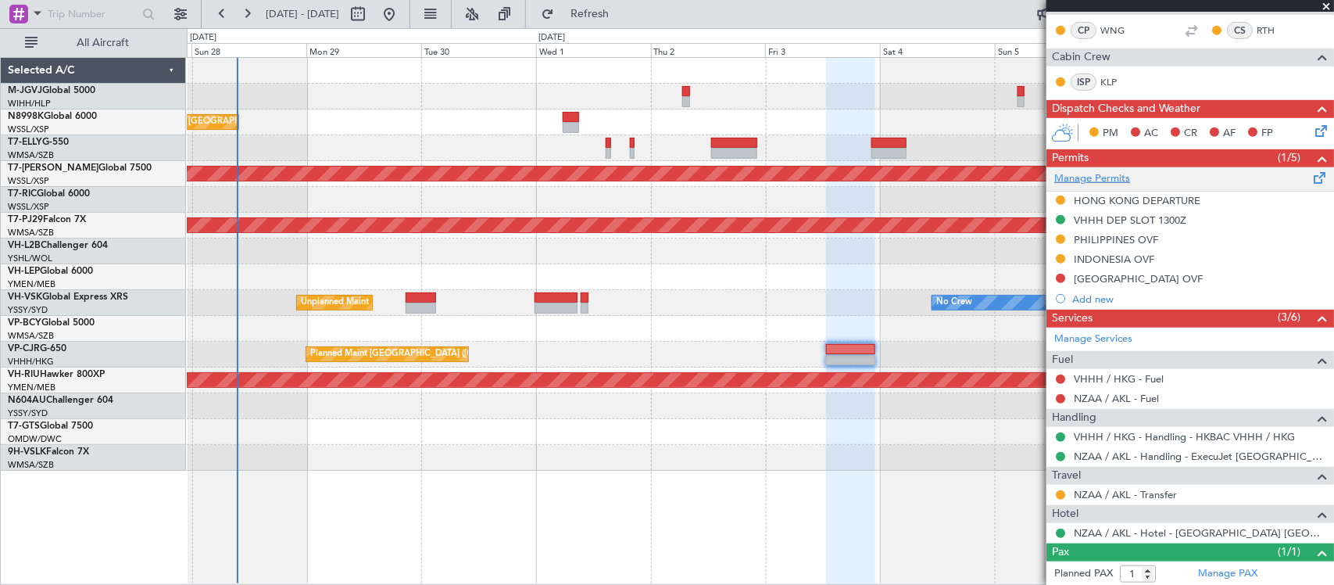
click at [1110, 184] on link "Manage Permits" at bounding box center [1092, 179] width 76 height 16
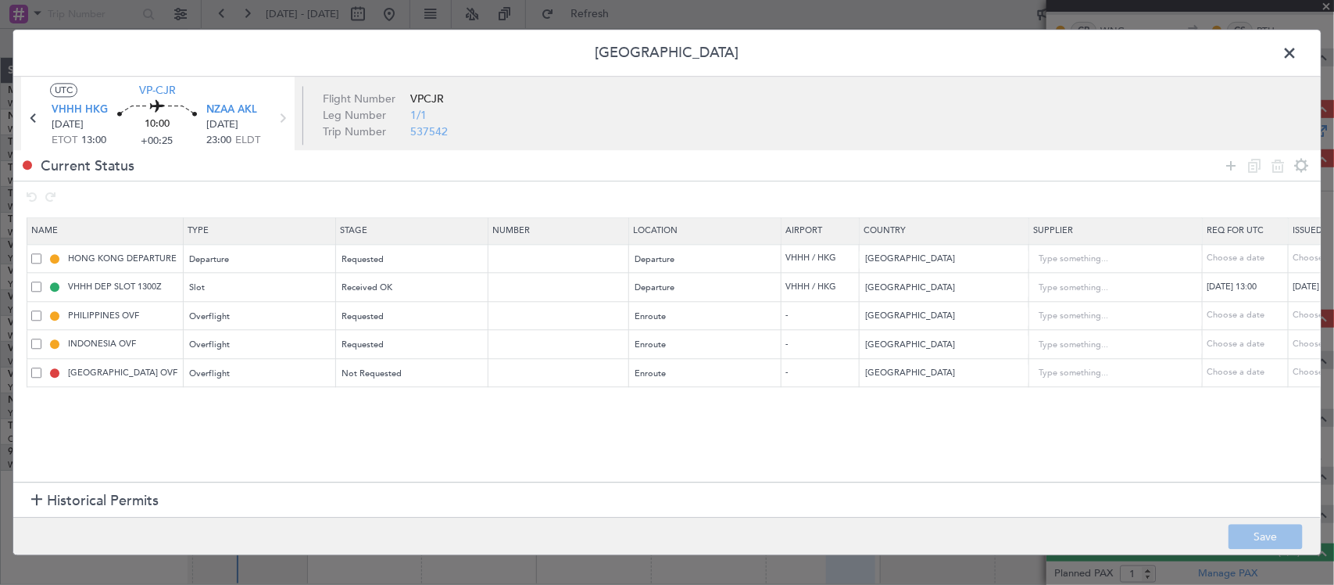
click at [33, 377] on span at bounding box center [36, 372] width 10 height 10
click at [42, 367] on input "checkbox" at bounding box center [42, 367] width 0 height 0
click at [1279, 166] on icon at bounding box center [1277, 165] width 19 height 19
click at [1251, 547] on button "Save" at bounding box center [1265, 536] width 74 height 25
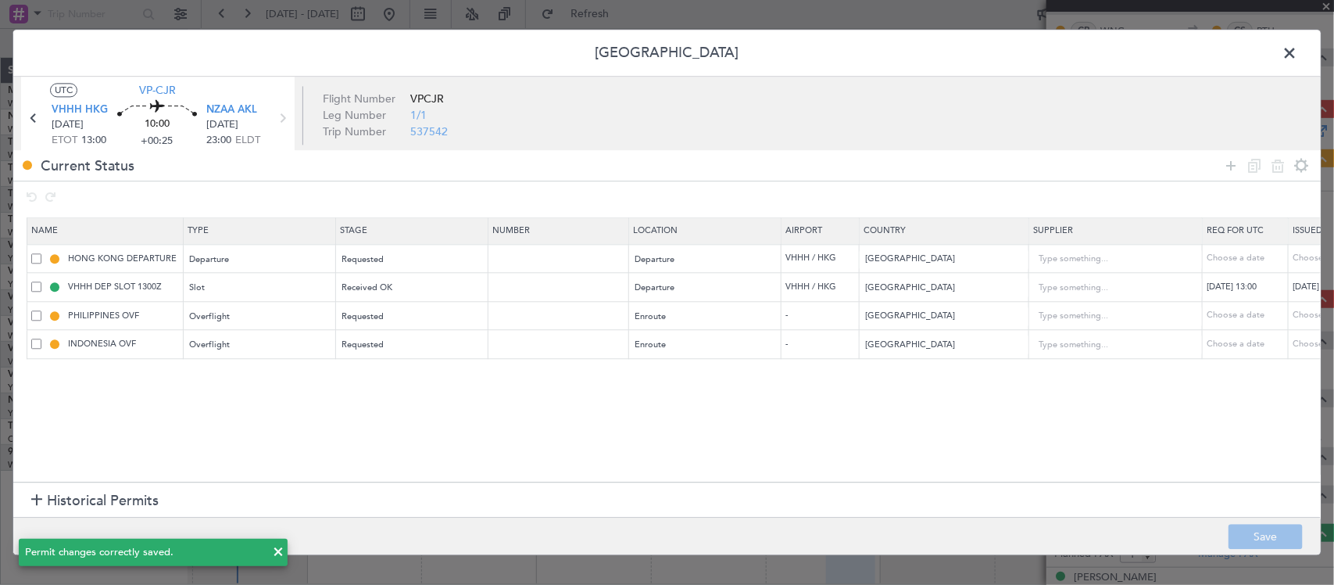
click at [1297, 52] on span at bounding box center [1297, 56] width 0 height 31
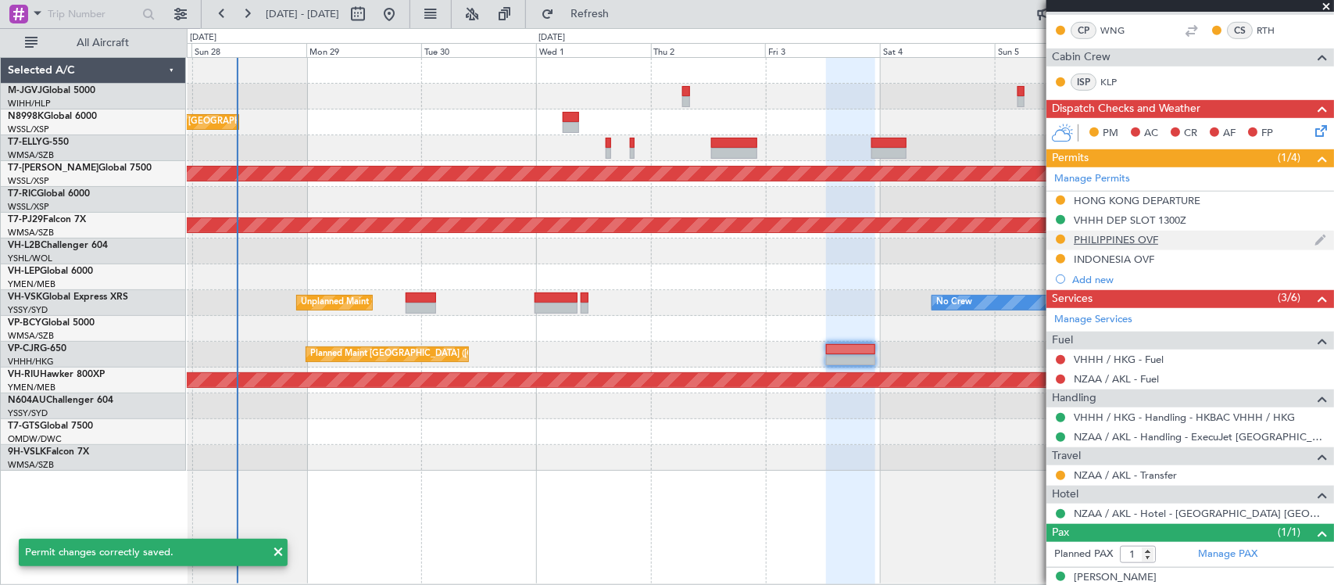
scroll to position [392, 0]
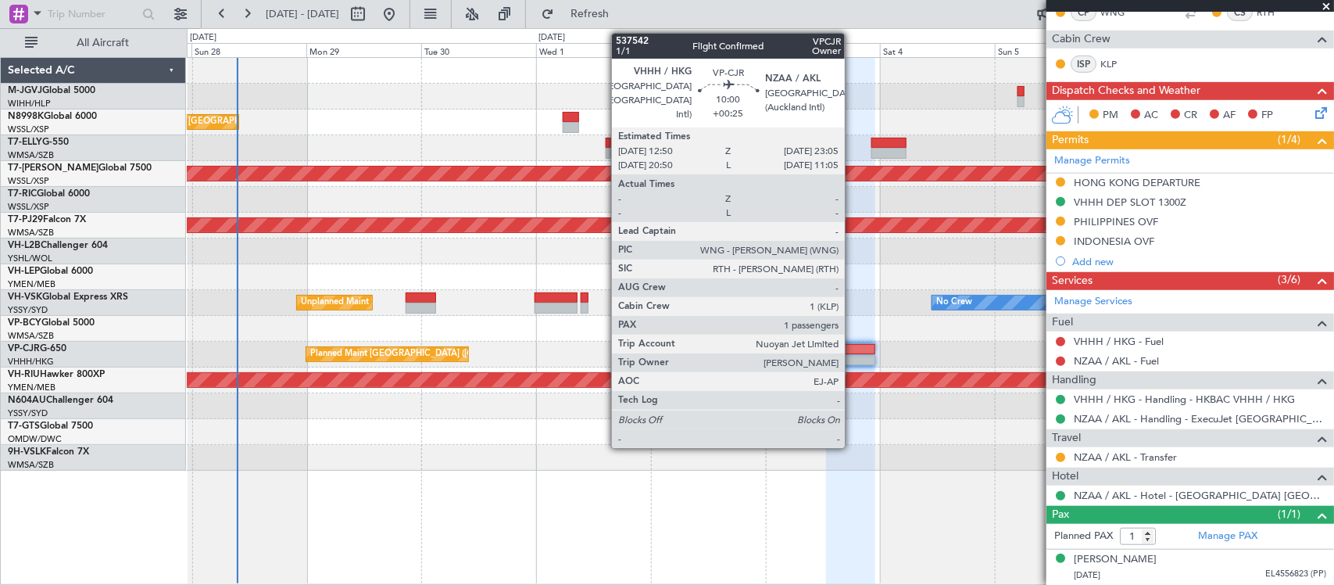
click at [853, 359] on div at bounding box center [850, 359] width 49 height 11
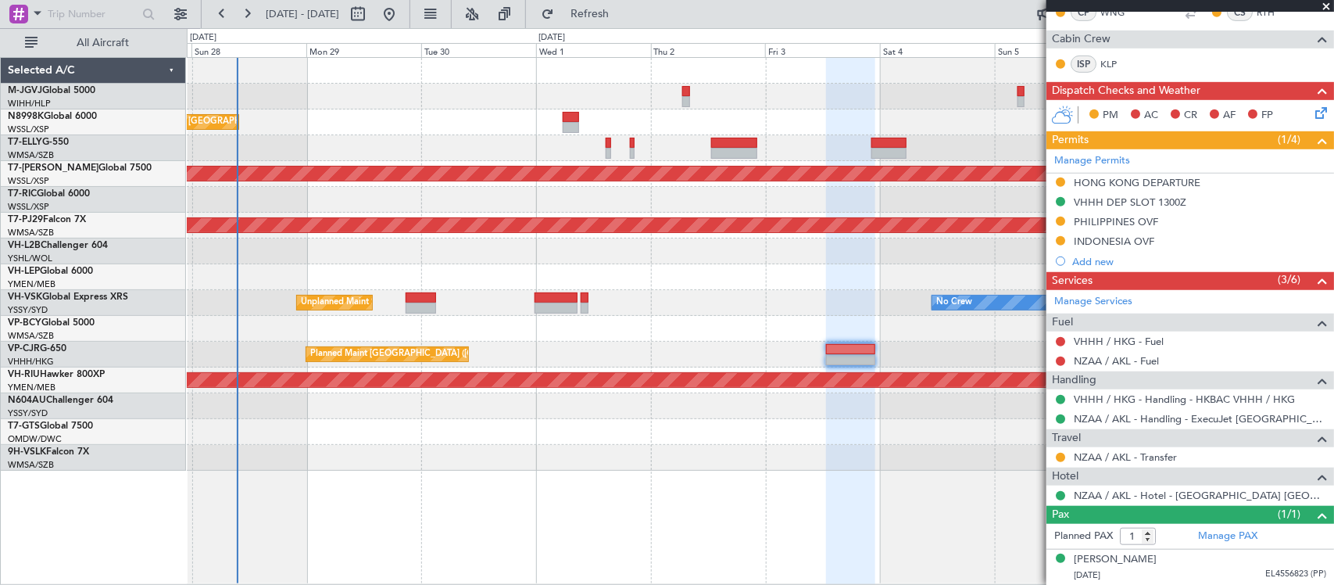
click at [705, 266] on div at bounding box center [760, 277] width 1146 height 26
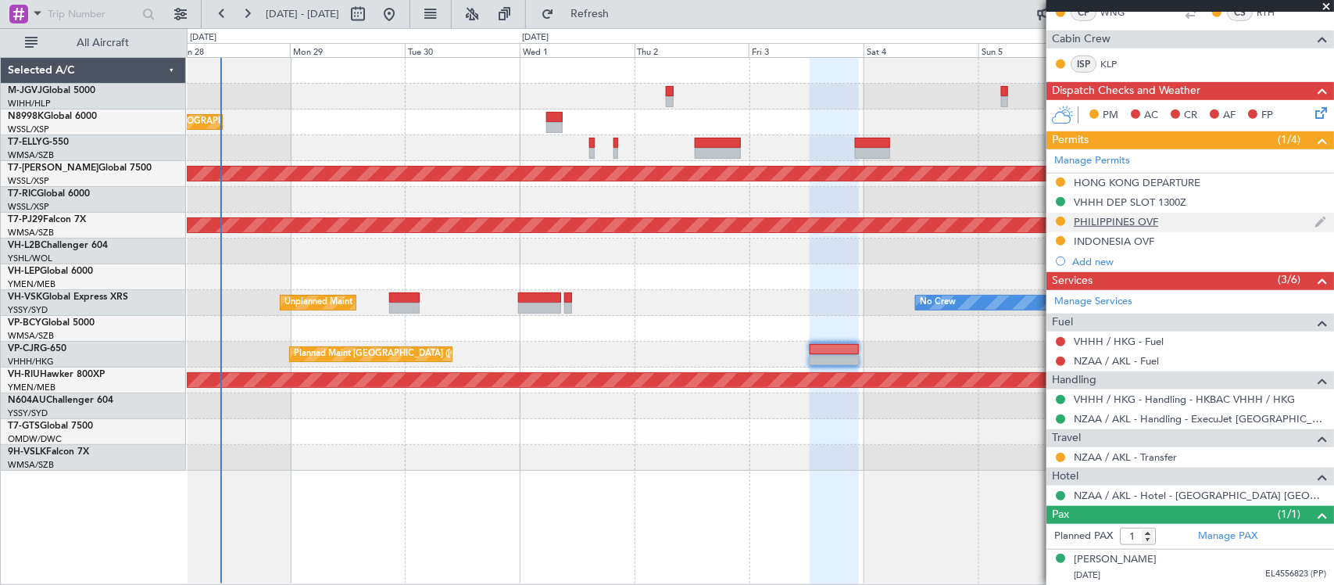
scroll to position [0, 0]
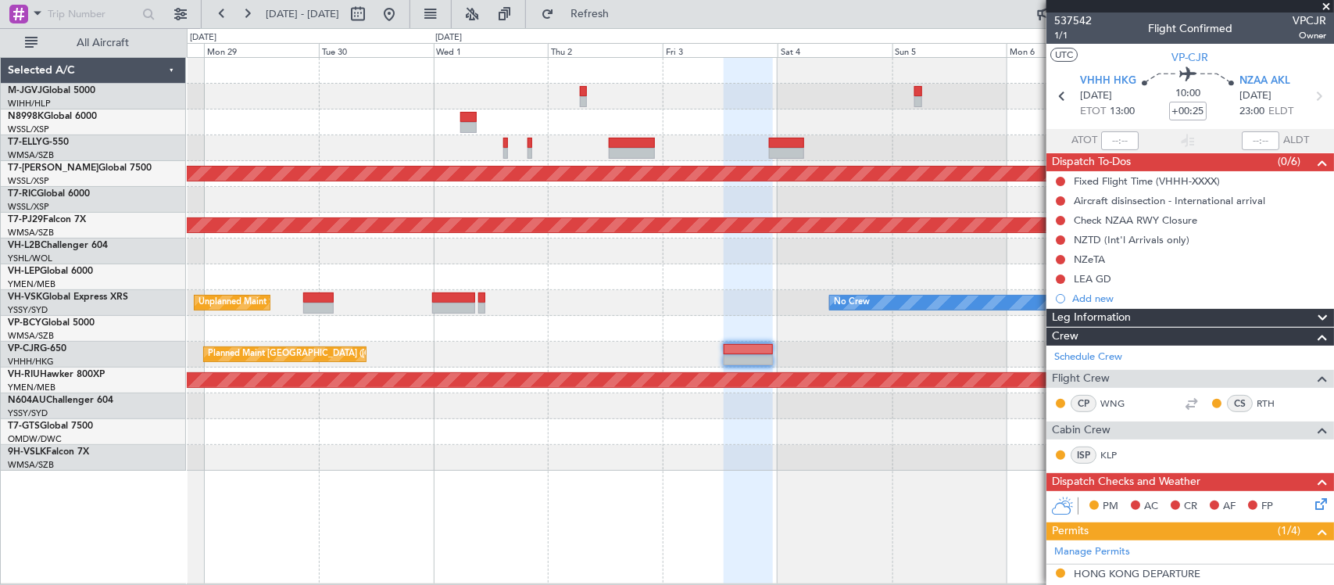
click at [735, 141] on div "Planned Maint [GEOGRAPHIC_DATA] ([GEOGRAPHIC_DATA] Intl) Planned Maint [GEOGRAP…" at bounding box center [760, 264] width 1146 height 413
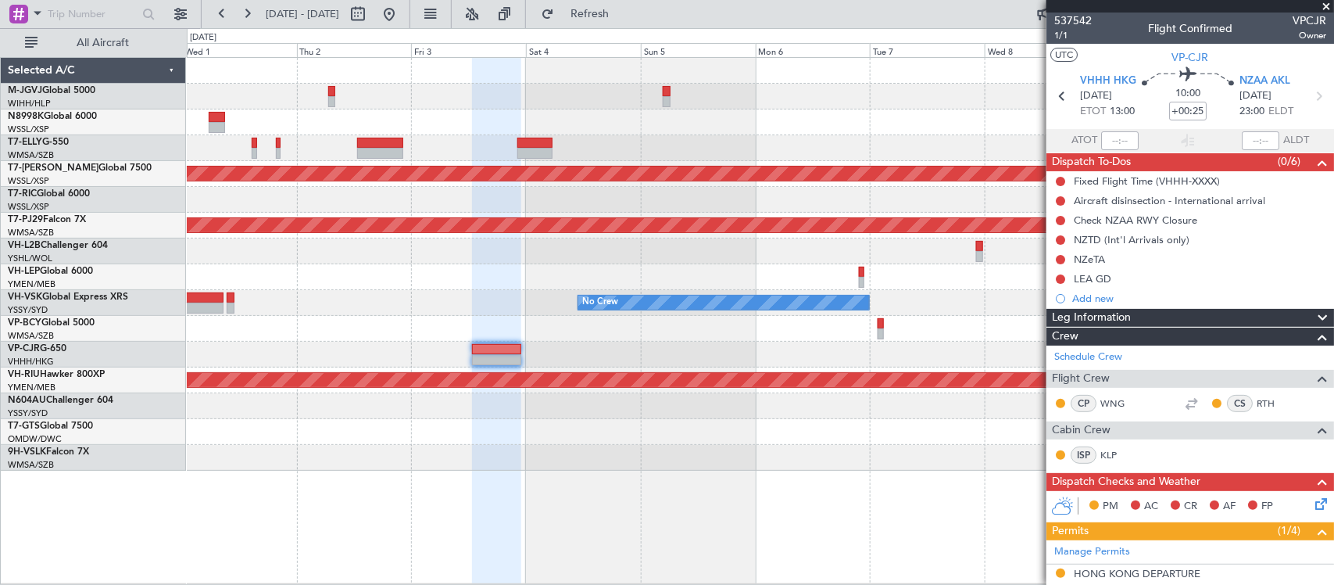
click at [720, 285] on div "Planned Maint Singapore (Seletar) Planned Maint Kuala Lumpur (Sultan Abdul Aziz…" at bounding box center [760, 264] width 1146 height 413
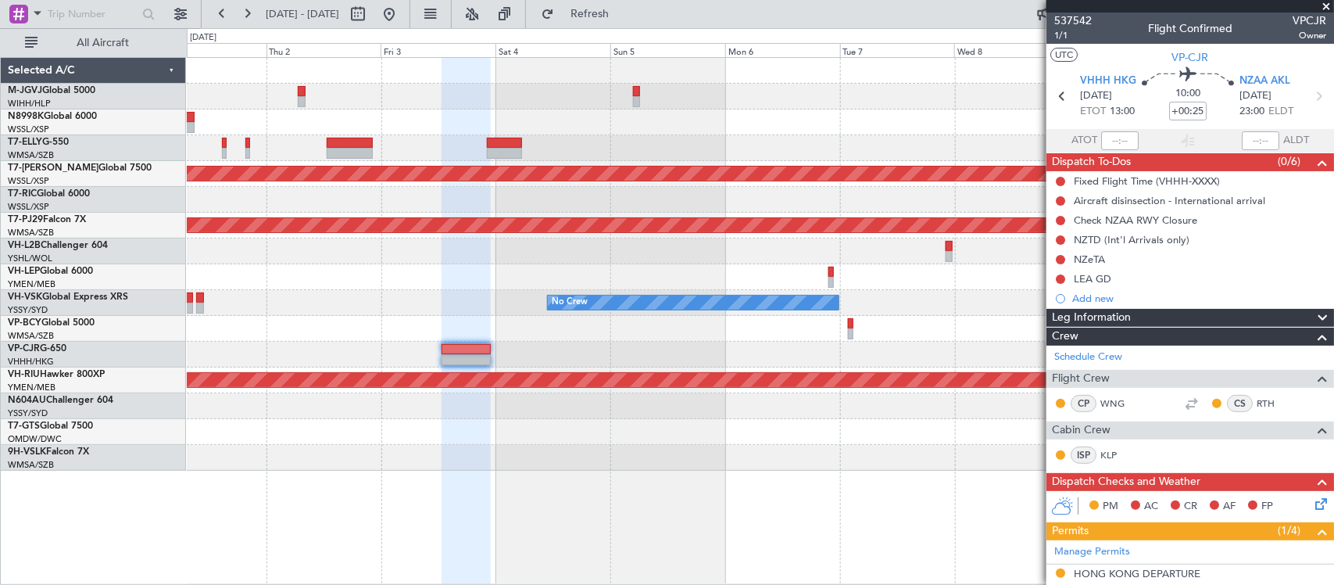
click at [927, 326] on div at bounding box center [760, 329] width 1146 height 26
click at [860, 317] on div at bounding box center [760, 329] width 1146 height 26
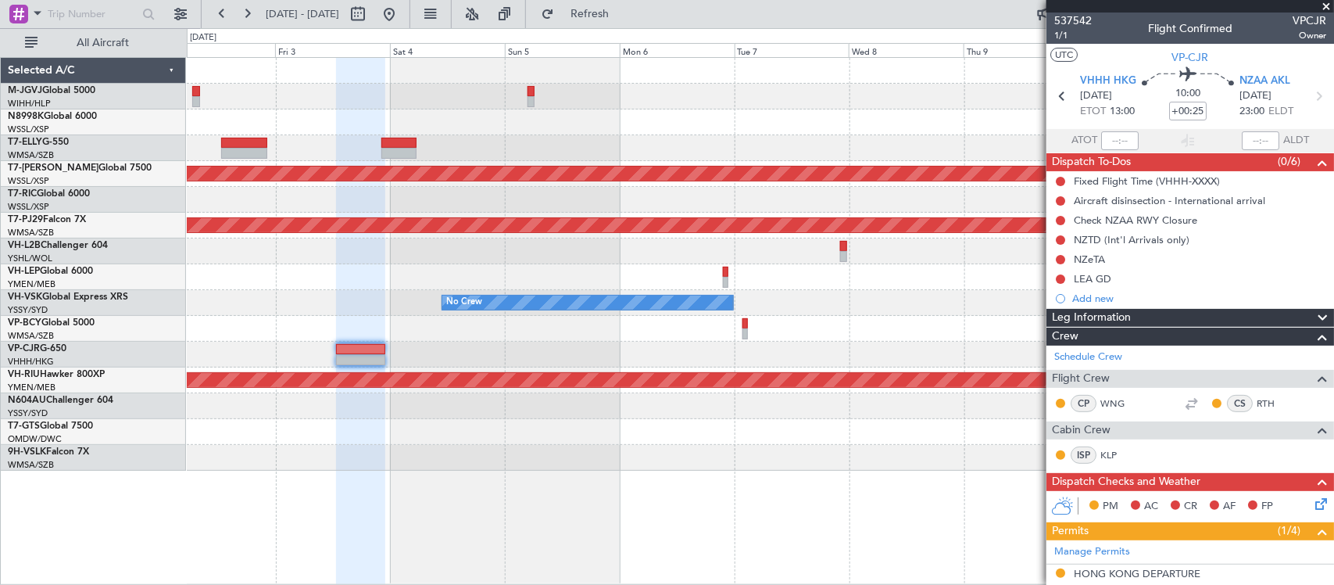
click at [805, 338] on div at bounding box center [760, 329] width 1146 height 26
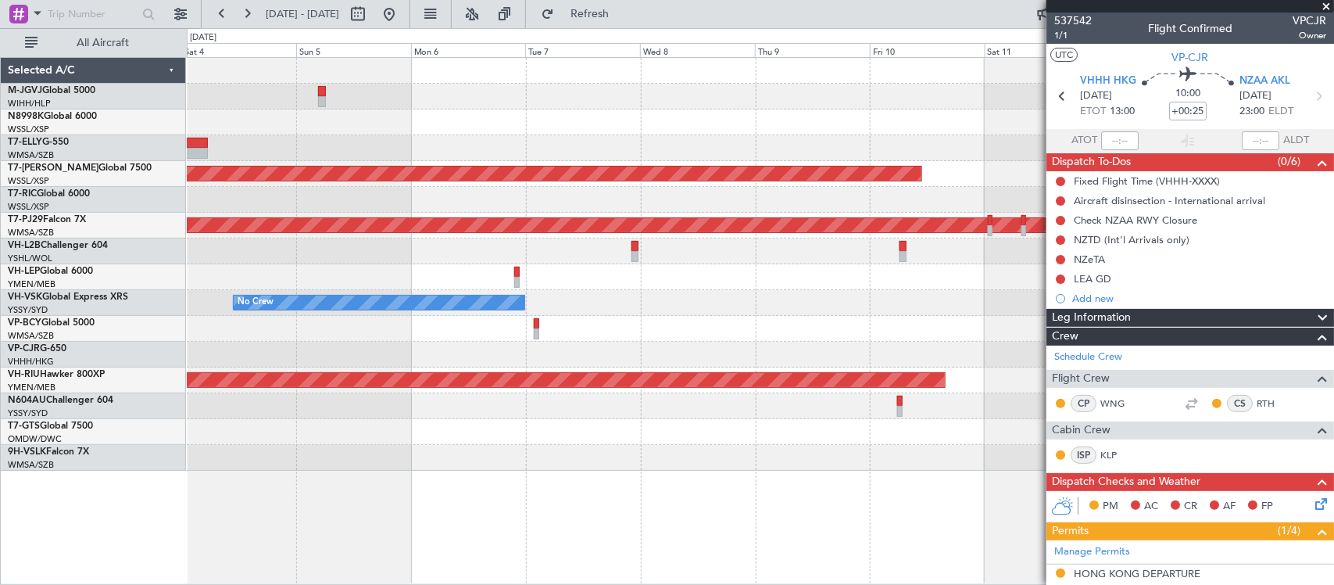
click at [384, 303] on div "Planned Maint Singapore (Seletar) Planned Maint Kuala Lumpur (Sultan Abdul Aziz…" at bounding box center [760, 264] width 1146 height 413
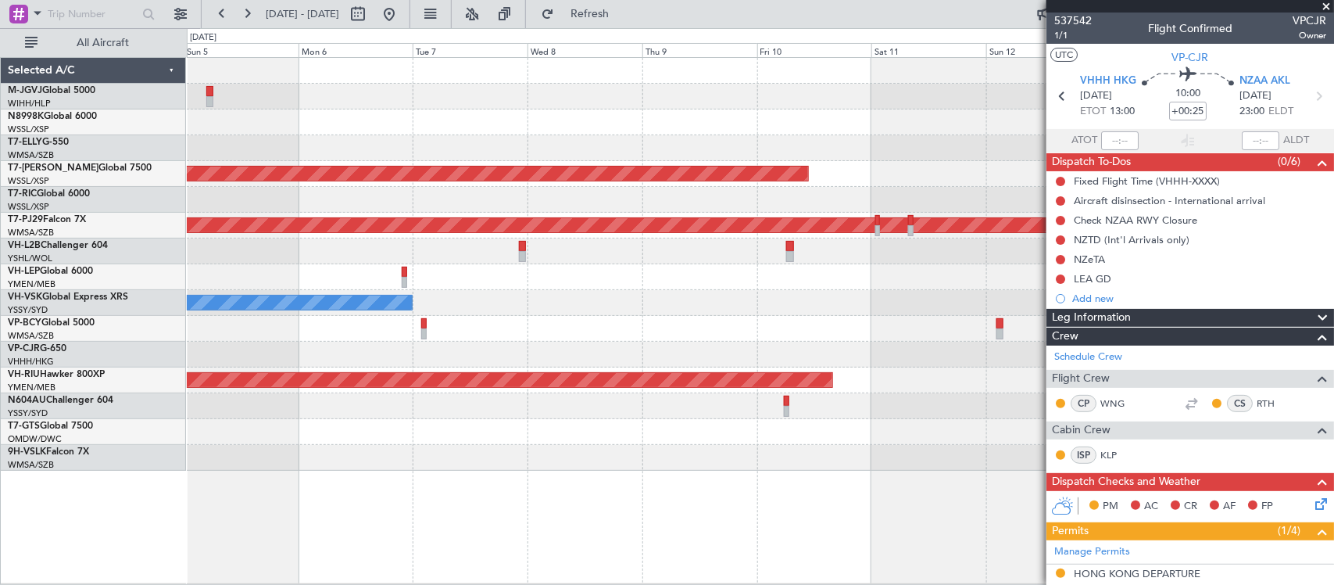
click at [598, 286] on div at bounding box center [760, 277] width 1146 height 26
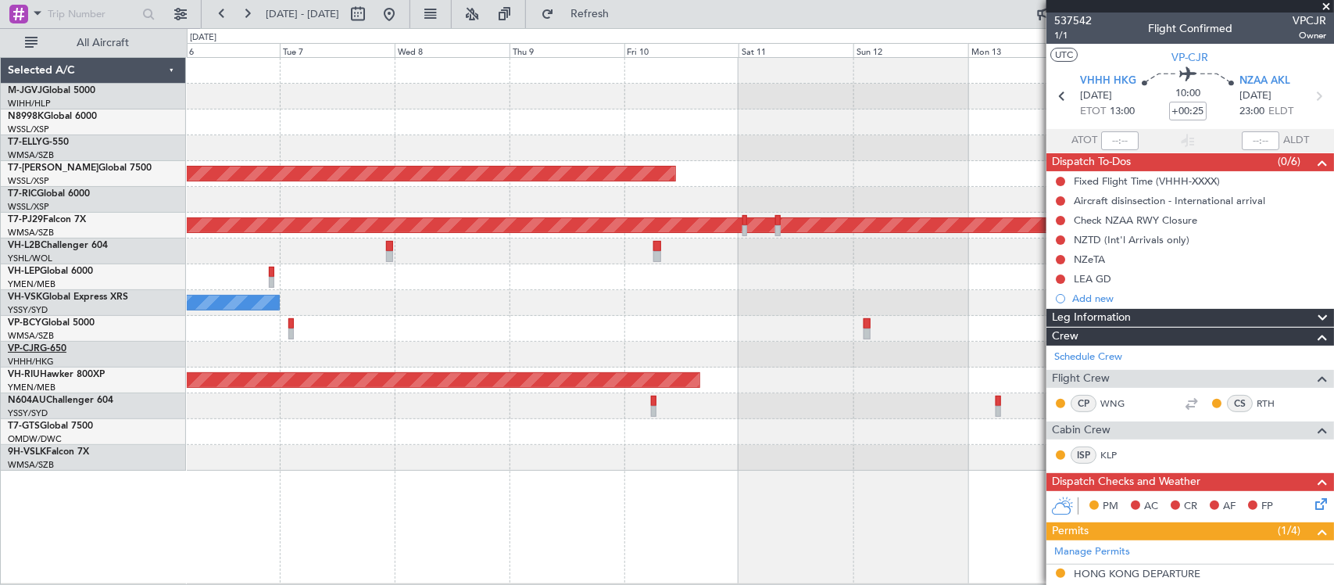
click at [56, 344] on link "VP-CJR G-650" at bounding box center [37, 348] width 59 height 9
click at [1176, 59] on span "VP-CJR" at bounding box center [1190, 57] width 37 height 16
click at [1180, 57] on span "VP-CJR" at bounding box center [1190, 57] width 37 height 16
